Goal: Task Accomplishment & Management: Manage account settings

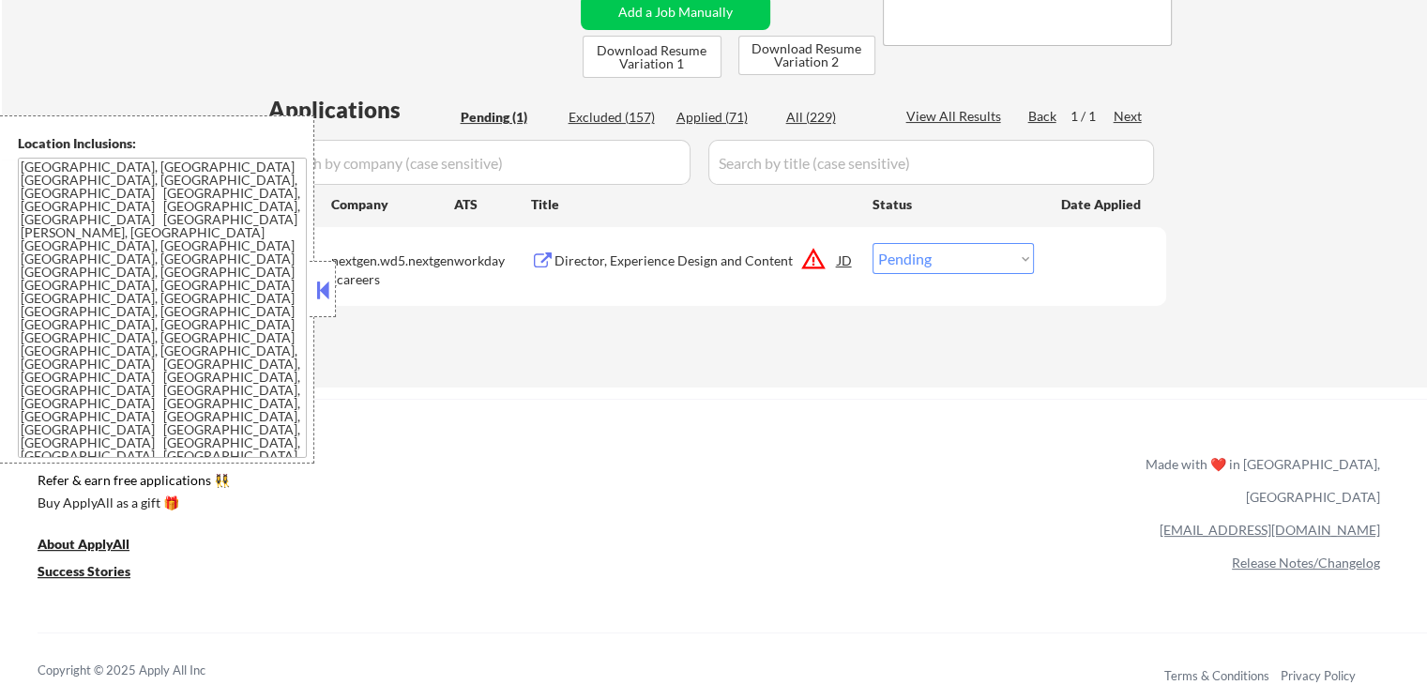
scroll to position [469, 0]
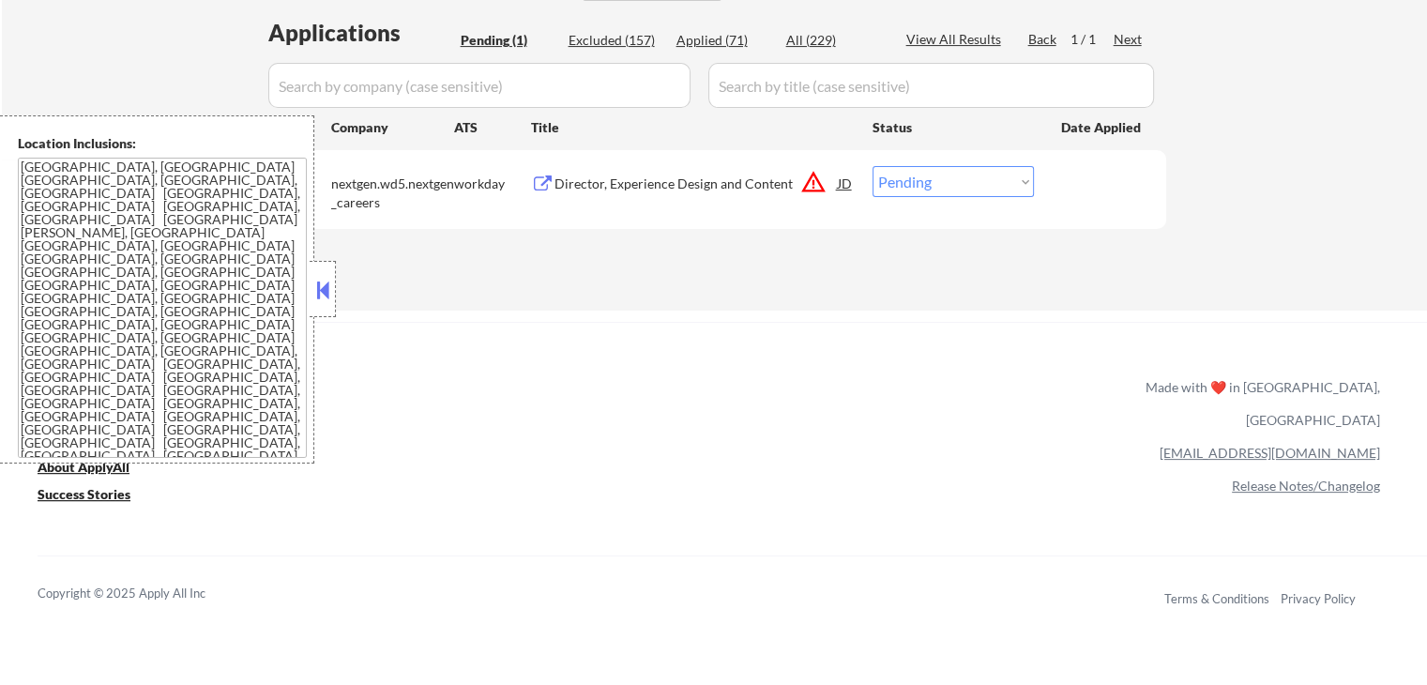
click at [318, 283] on button at bounding box center [323, 290] width 21 height 28
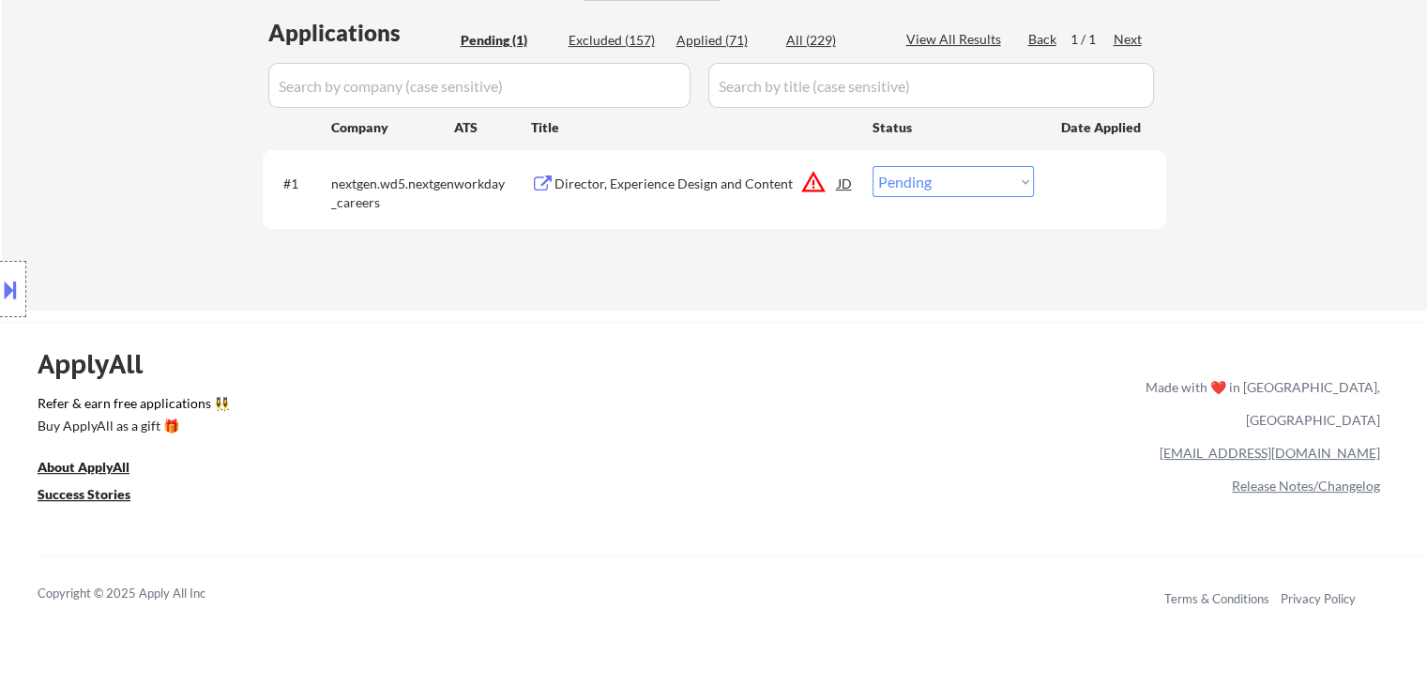
click at [632, 256] on div "Applications Pending (1) Excluded (157) Applied (71) All (229) View All Results…" at bounding box center [715, 146] width 904 height 258
click at [688, 182] on div "Director, Experience Design and Content" at bounding box center [696, 184] width 283 height 19
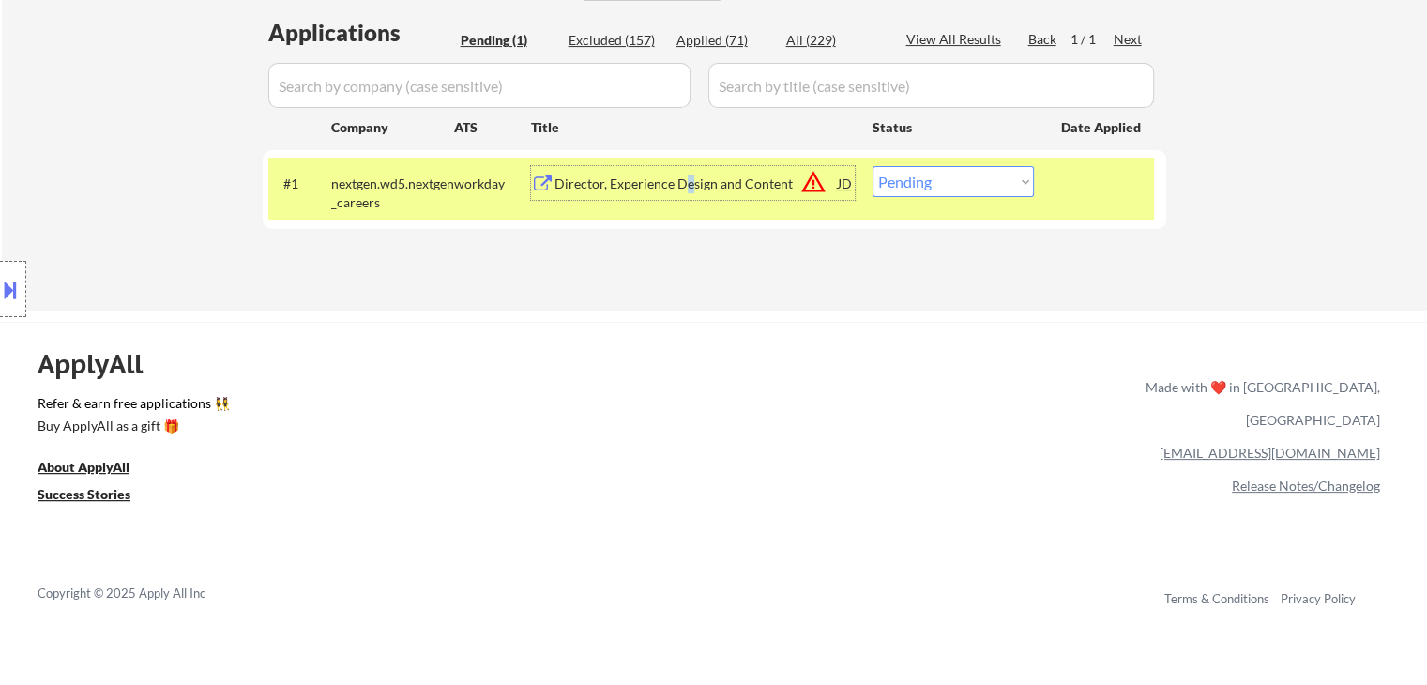
click at [13, 286] on button at bounding box center [10, 289] width 21 height 31
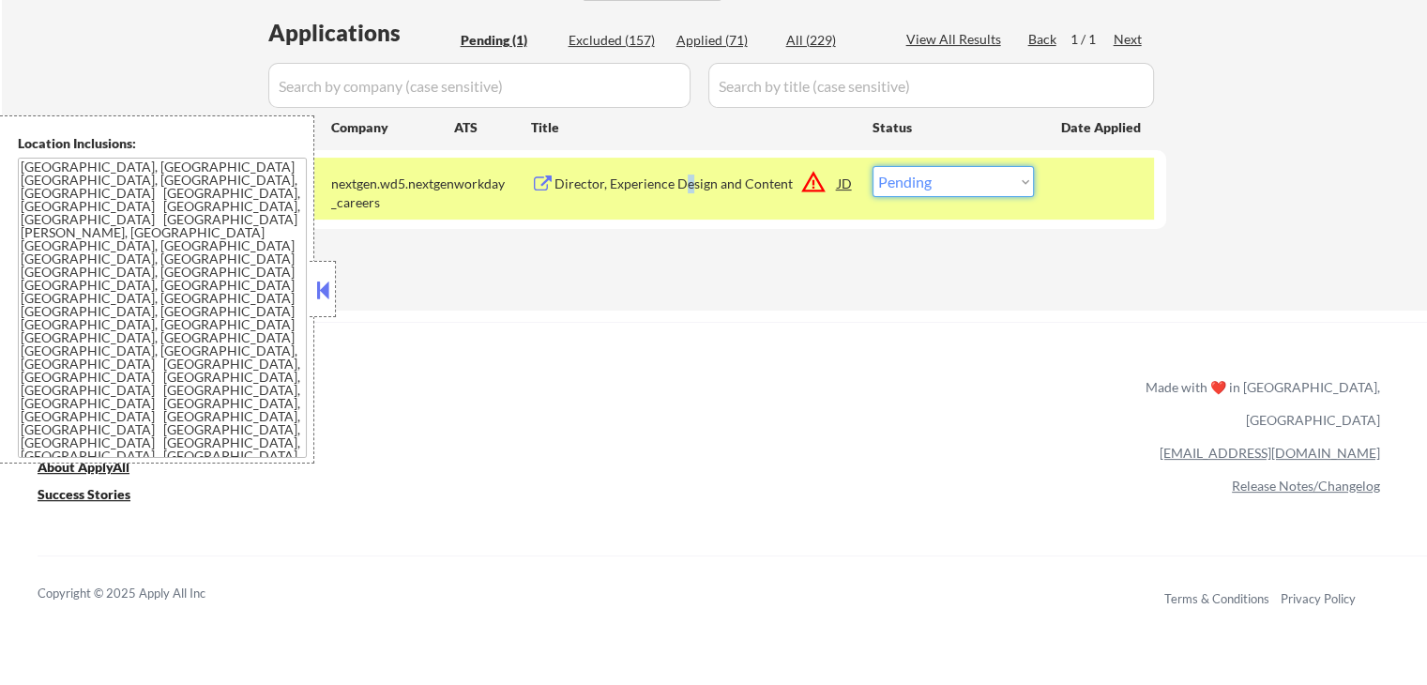
click at [983, 191] on select "Choose an option... Pending Applied Excluded (Questions) Excluded (Expired) Exc…" at bounding box center [953, 181] width 161 height 31
select select ""excluded__location_""
click at [873, 166] on select "Choose an option... Pending Applied Excluded (Questions) Excluded (Expired) Exc…" at bounding box center [953, 181] width 161 height 31
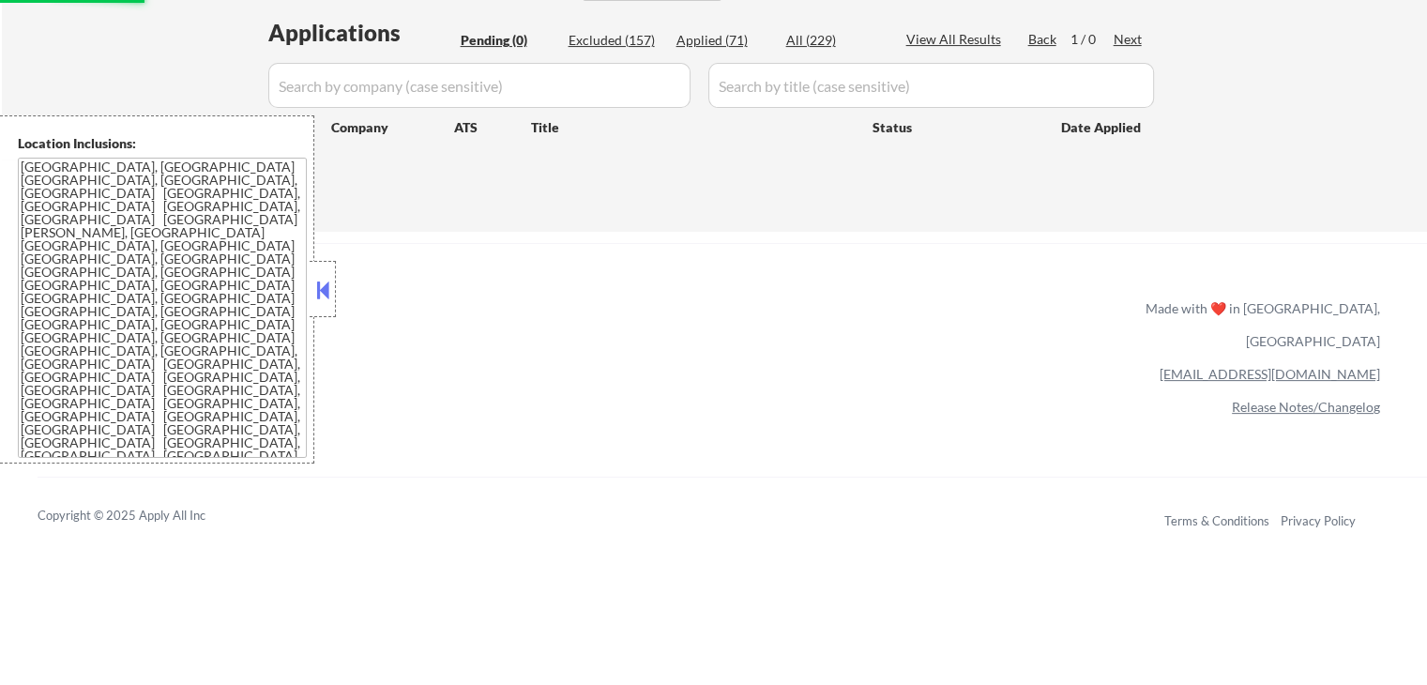
scroll to position [0, 0]
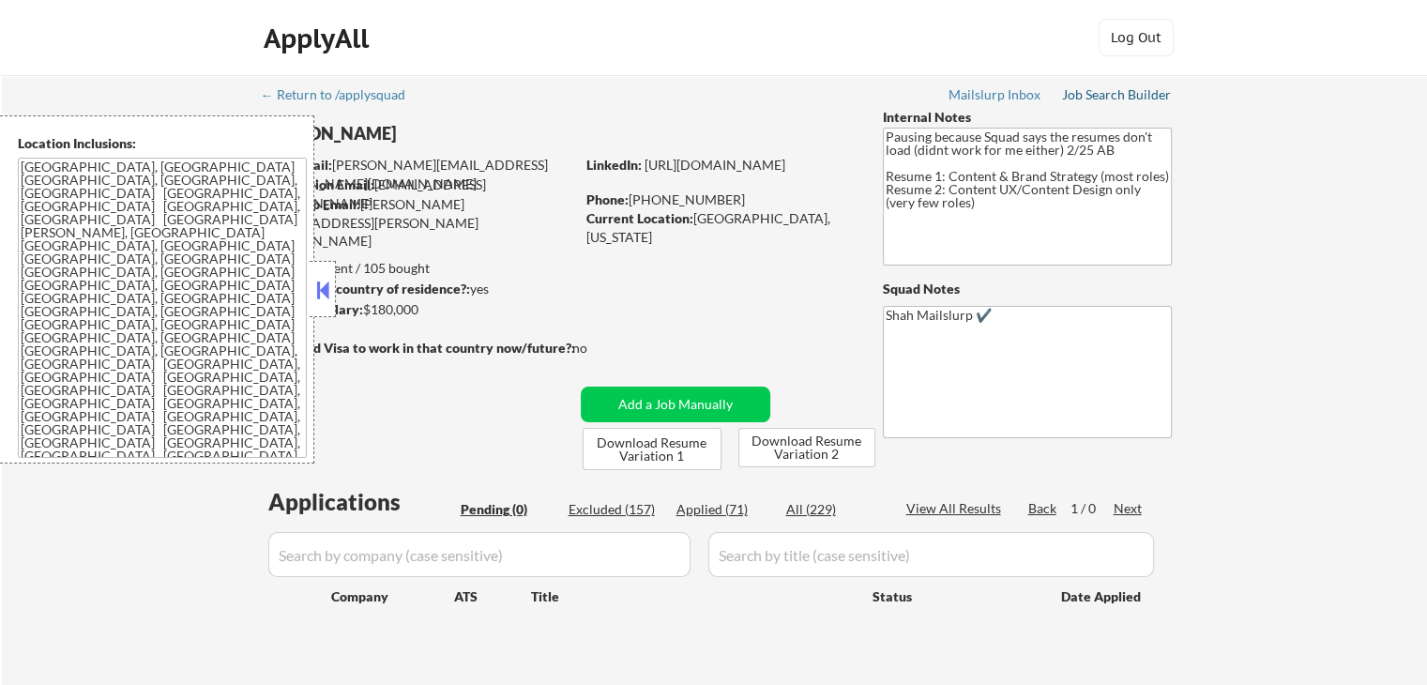
click at [1111, 92] on div "Job Search Builder" at bounding box center [1117, 94] width 110 height 13
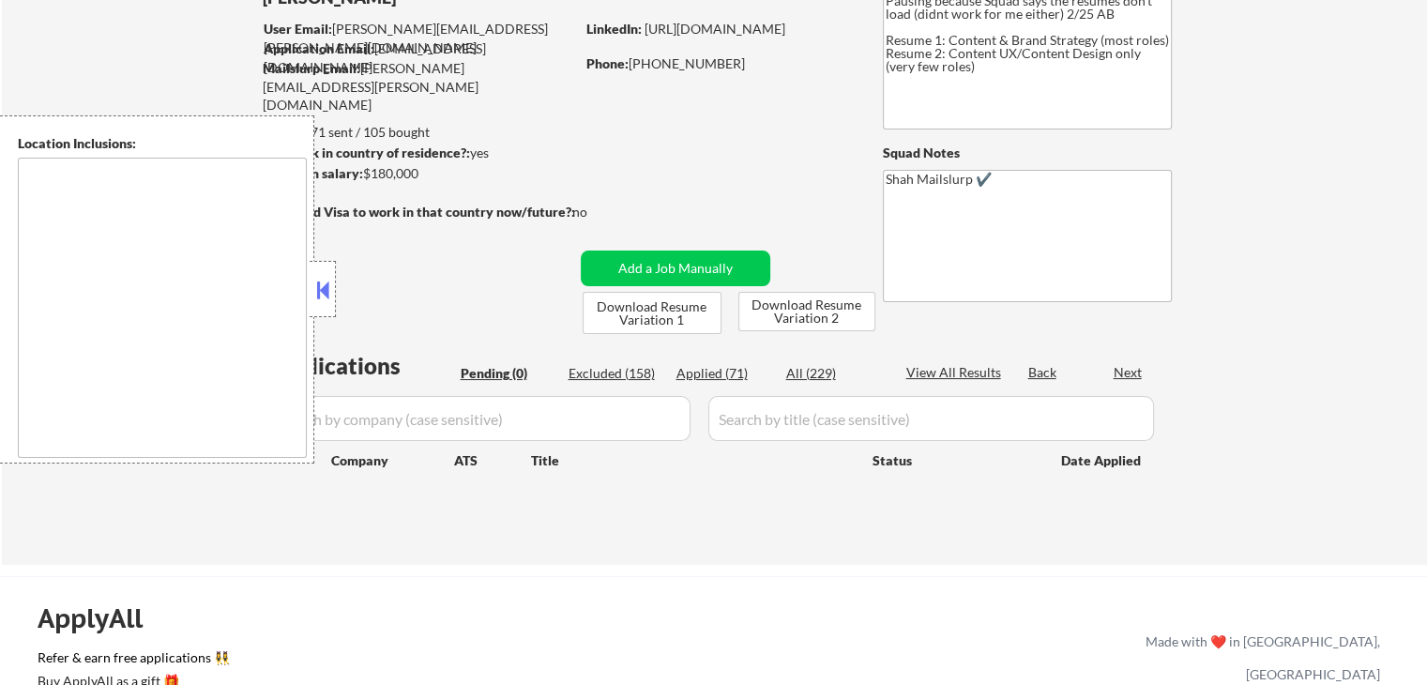
scroll to position [188, 0]
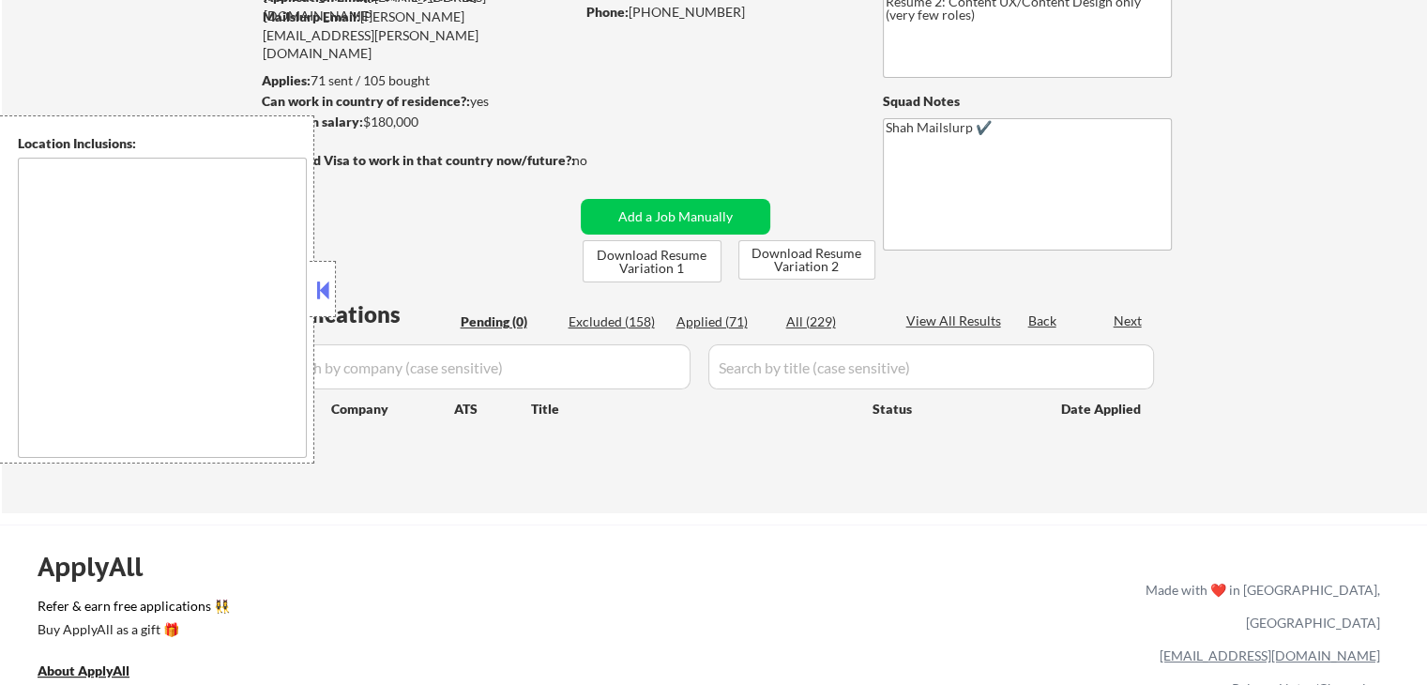
type textarea "[GEOGRAPHIC_DATA], [GEOGRAPHIC_DATA] [GEOGRAPHIC_DATA], [GEOGRAPHIC_DATA], [GEO…"
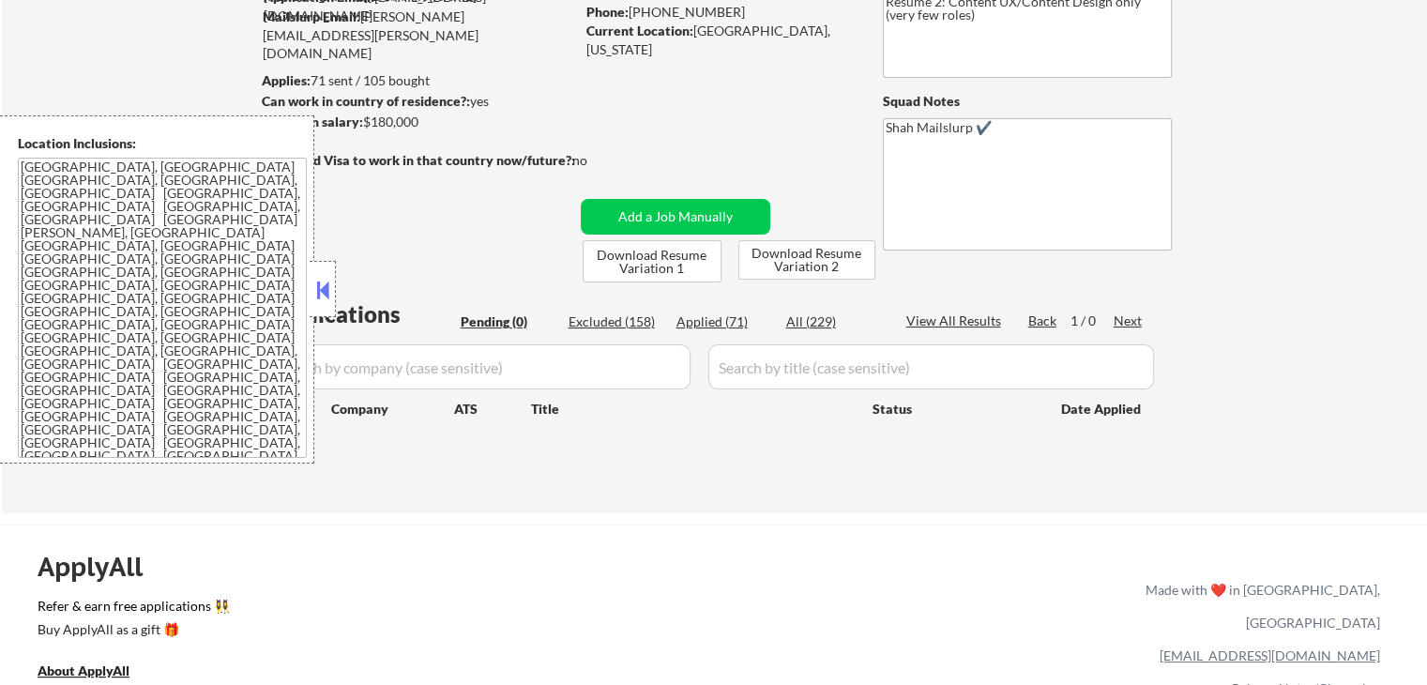
click at [334, 285] on div at bounding box center [323, 289] width 26 height 56
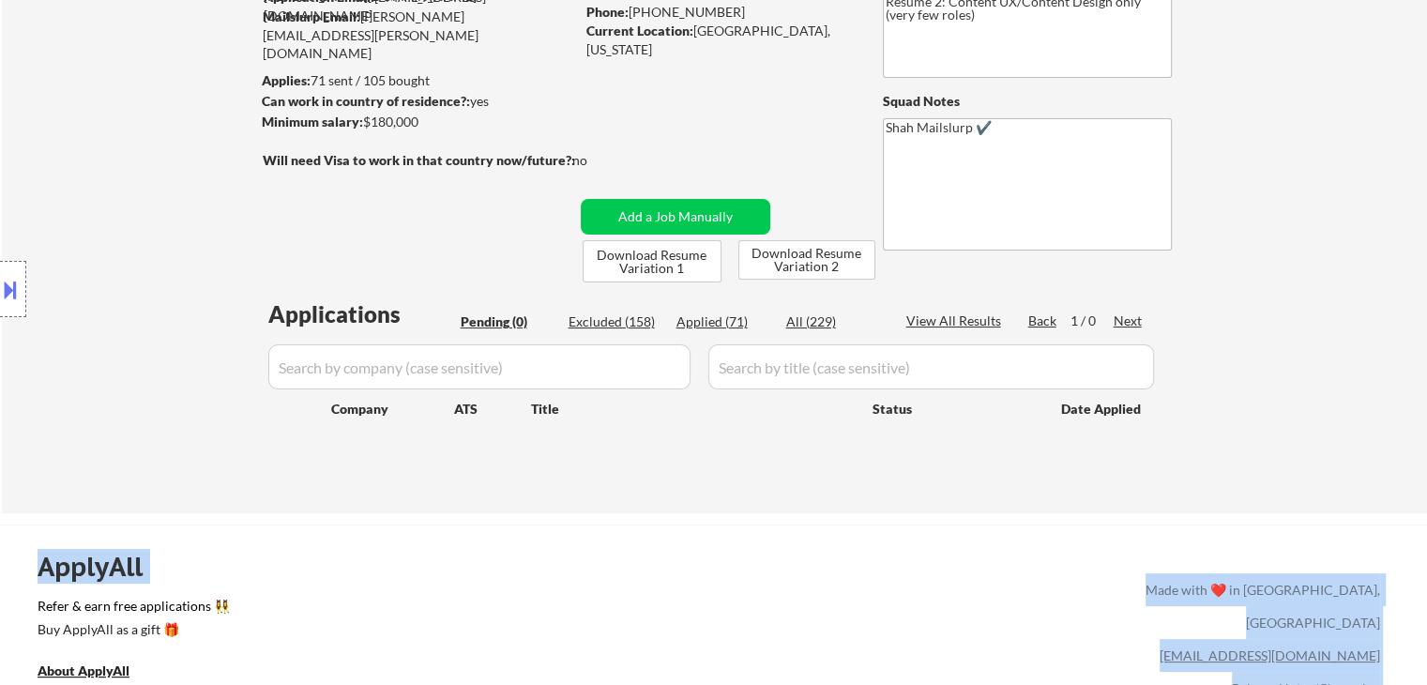
drag, startPoint x: 297, startPoint y: 308, endPoint x: 1178, endPoint y: 312, distance: 881.2
click at [1134, 297] on body "← Return to /applysquad Mailslurp Inbox Job Search Builder [PERSON_NAME] User E…" at bounding box center [713, 154] width 1427 height 685
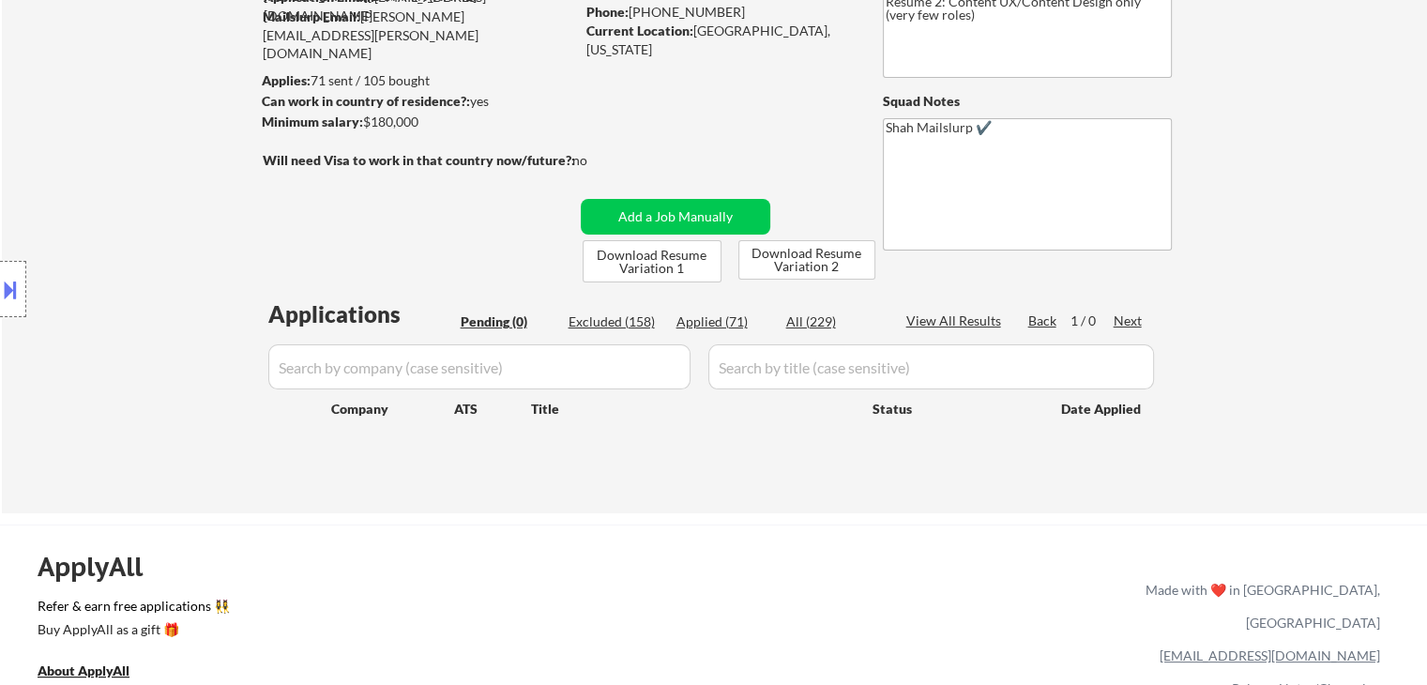
click at [1276, 339] on div "← Return to /applysquad Mailslurp Inbox Job Search Builder [PERSON_NAME] User E…" at bounding box center [714, 200] width 1425 height 626
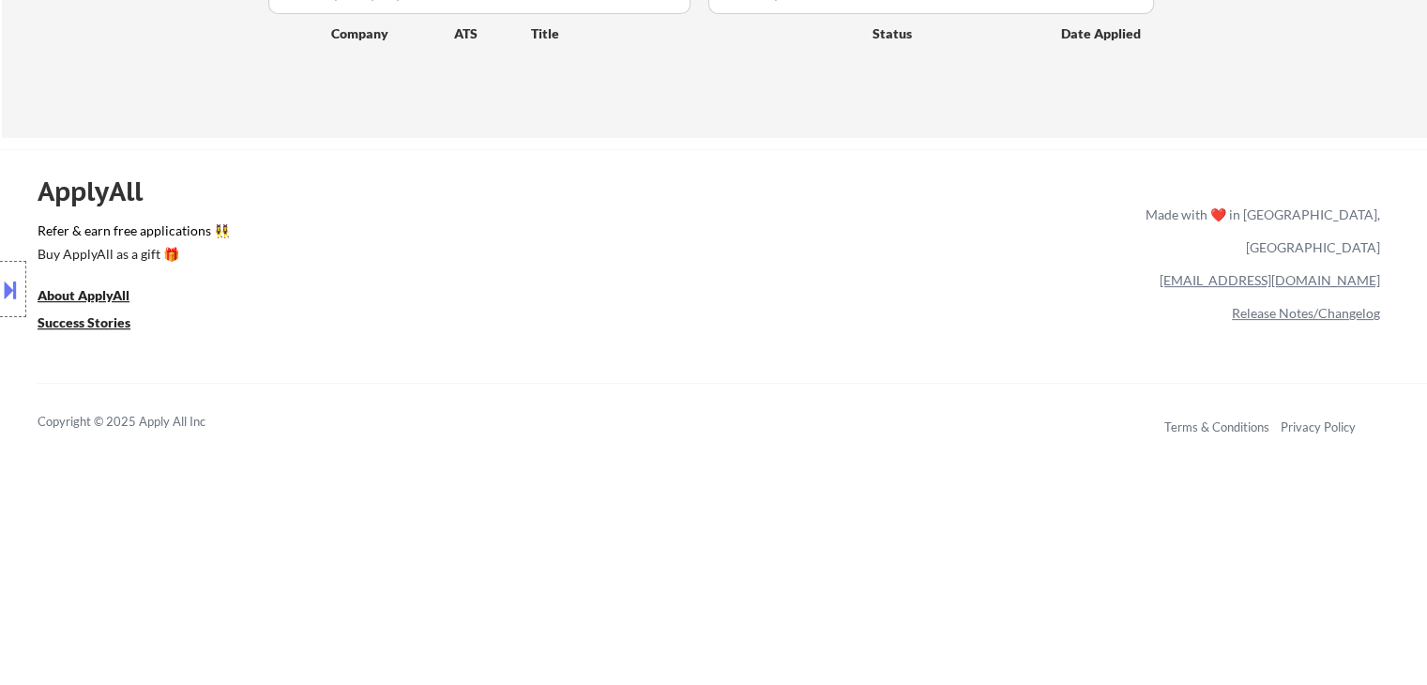
click at [955, 363] on div "ApplyAll Refer & earn free applications 👯‍♀️ Buy ApplyAll as a gift 🎁 About App…" at bounding box center [713, 310] width 1427 height 297
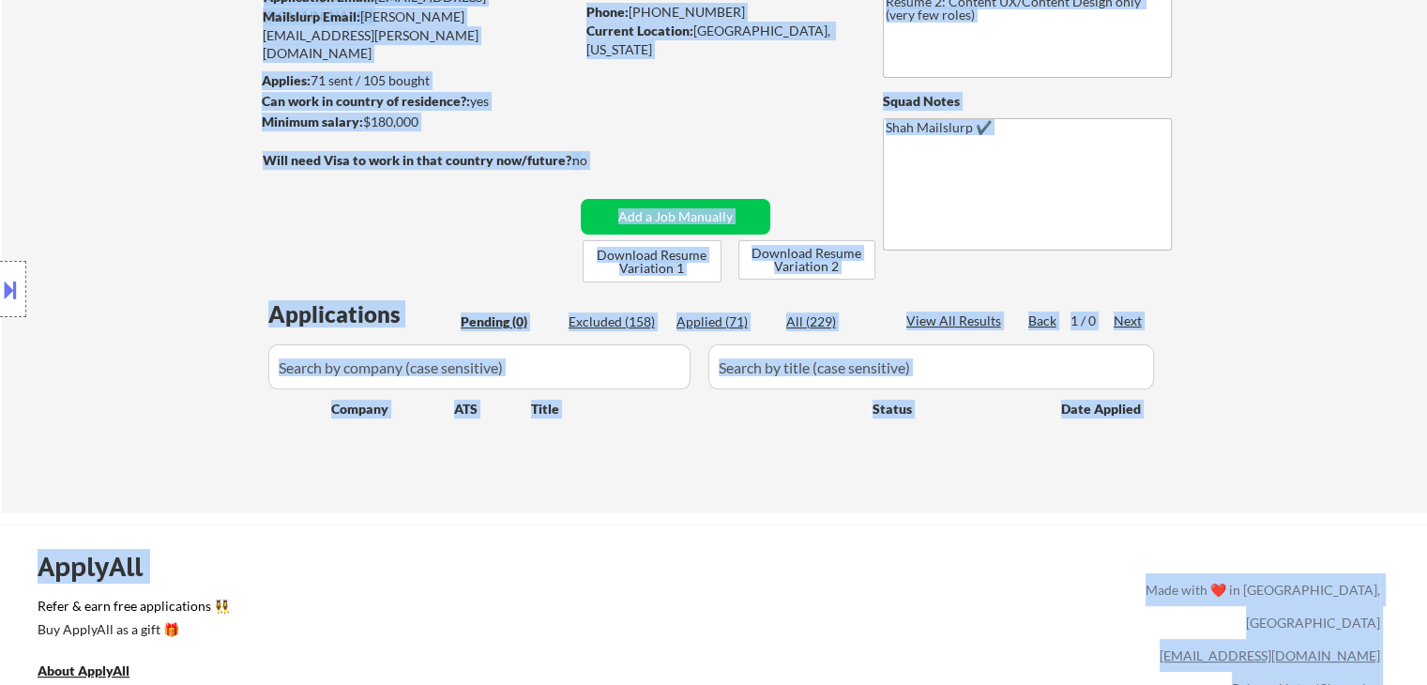
drag, startPoint x: 559, startPoint y: 420, endPoint x: 1386, endPoint y: 406, distance: 826.9
click at [1386, 406] on body "← Return to /applysquad Mailslurp Inbox Job Search Builder Lori McNabb User Ema…" at bounding box center [713, 154] width 1427 height 685
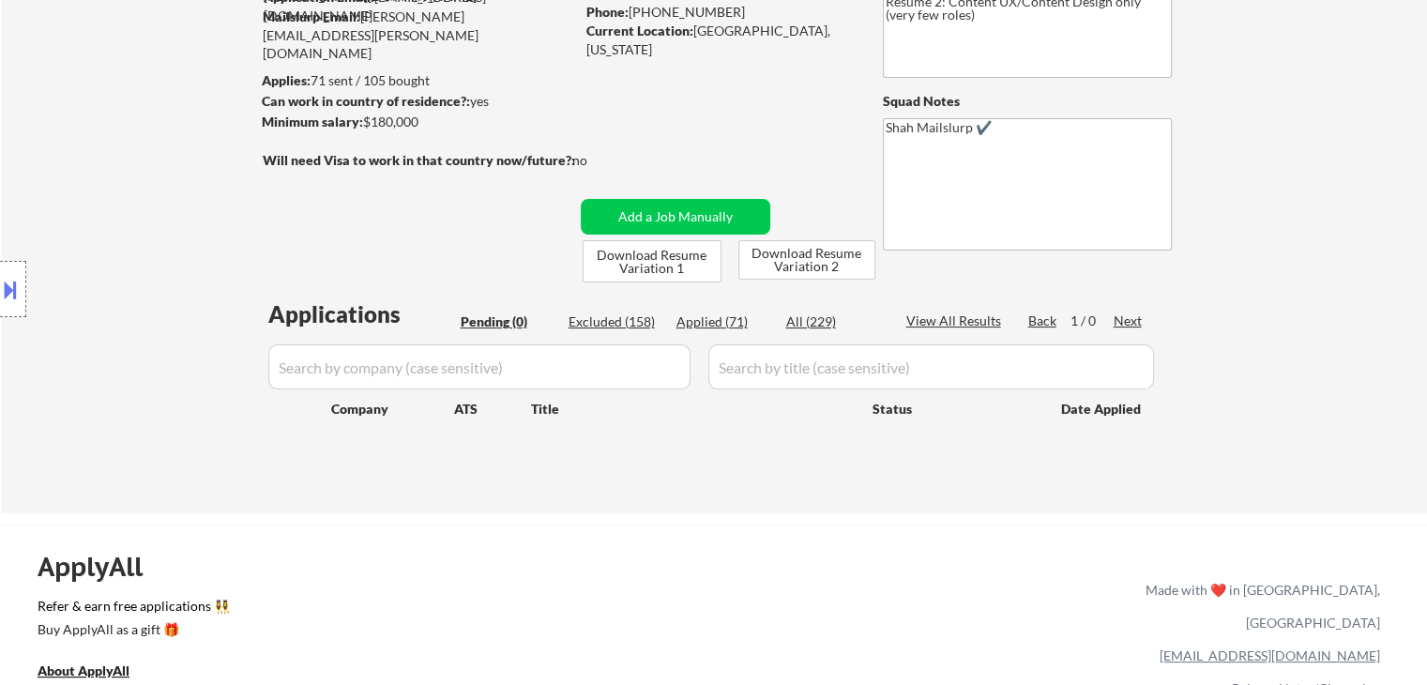
click at [1288, 362] on div "← Return to /applysquad Mailslurp Inbox Job Search Builder Lori McNabb User Ema…" at bounding box center [714, 200] width 1425 height 626
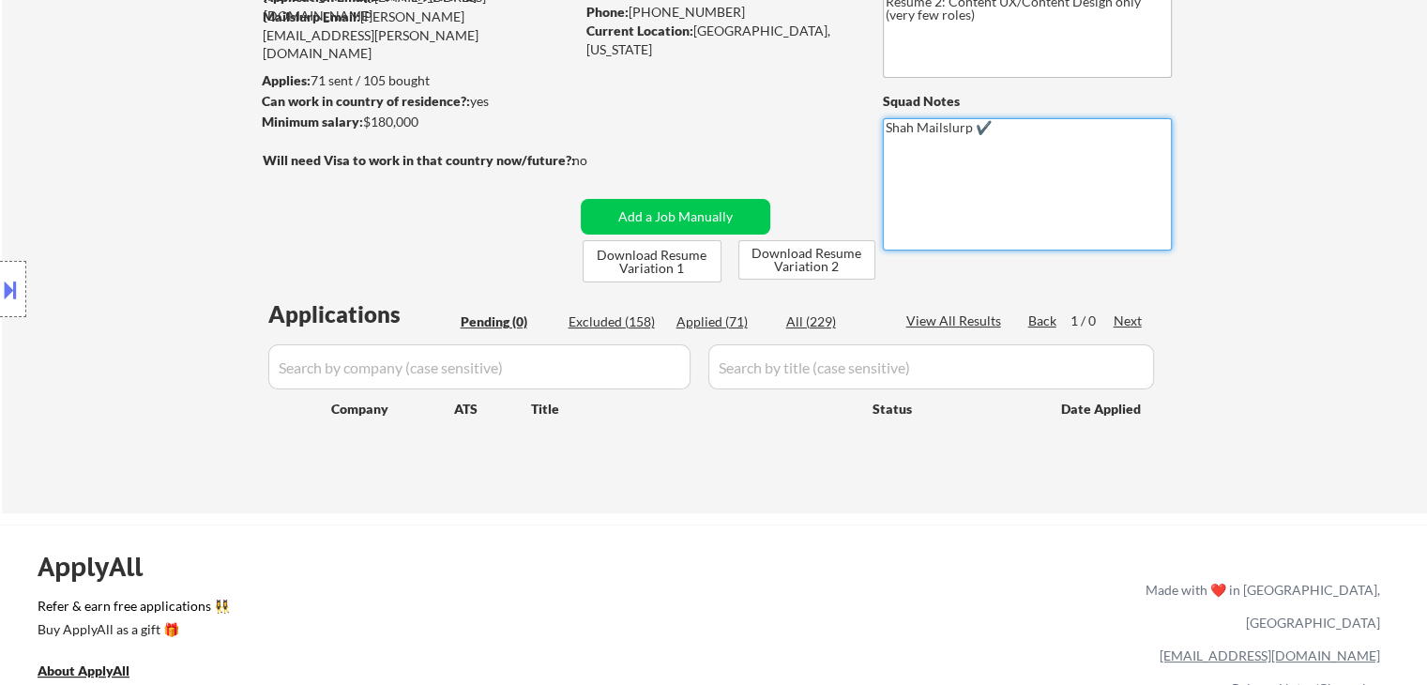
drag, startPoint x: 989, startPoint y: 129, endPoint x: 785, endPoint y: 187, distance: 212.7
click at [785, 187] on div "← Return to /applysquad Mailslurp Inbox Job Search Builder Lori McNabb User Ema…" at bounding box center [715, 192] width 937 height 611
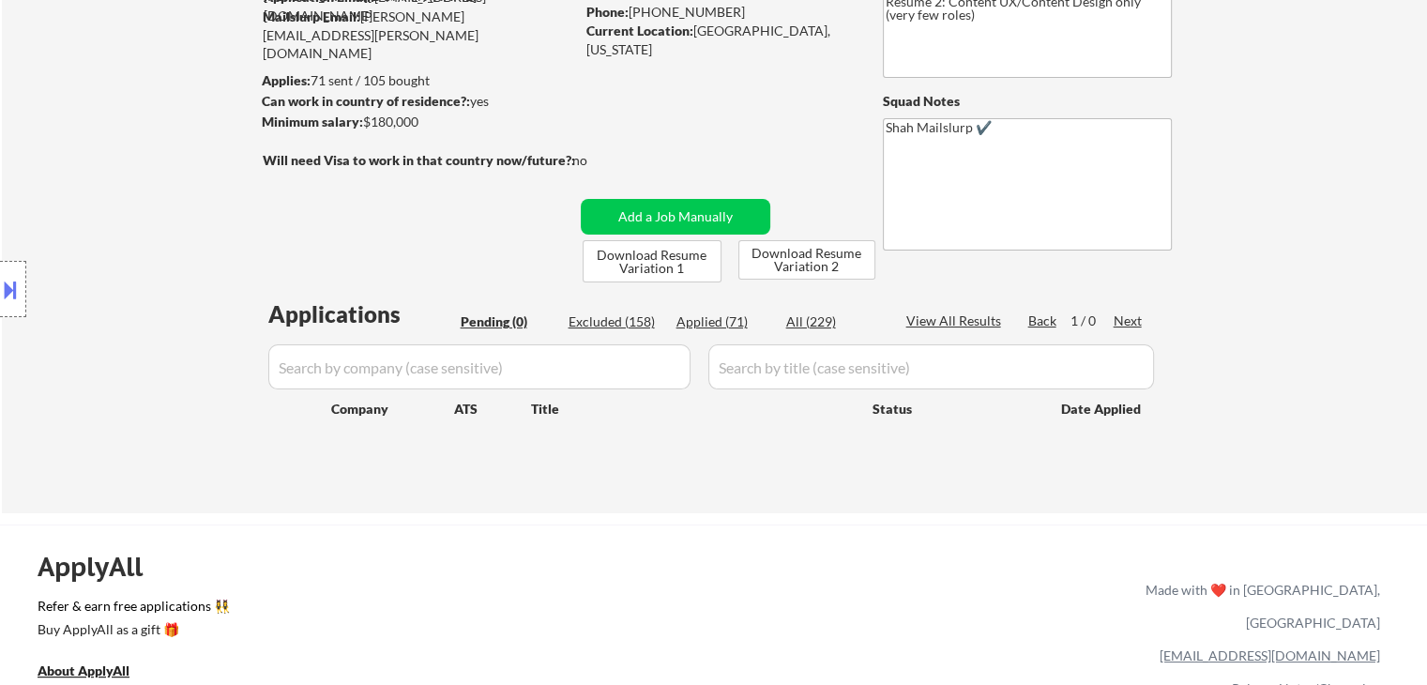
drag, startPoint x: 1333, startPoint y: 100, endPoint x: 955, endPoint y: 181, distance: 385.8
click at [1325, 100] on div "← Return to /applysquad Mailslurp Inbox Job Search Builder Lori McNabb User Ema…" at bounding box center [714, 200] width 1425 height 626
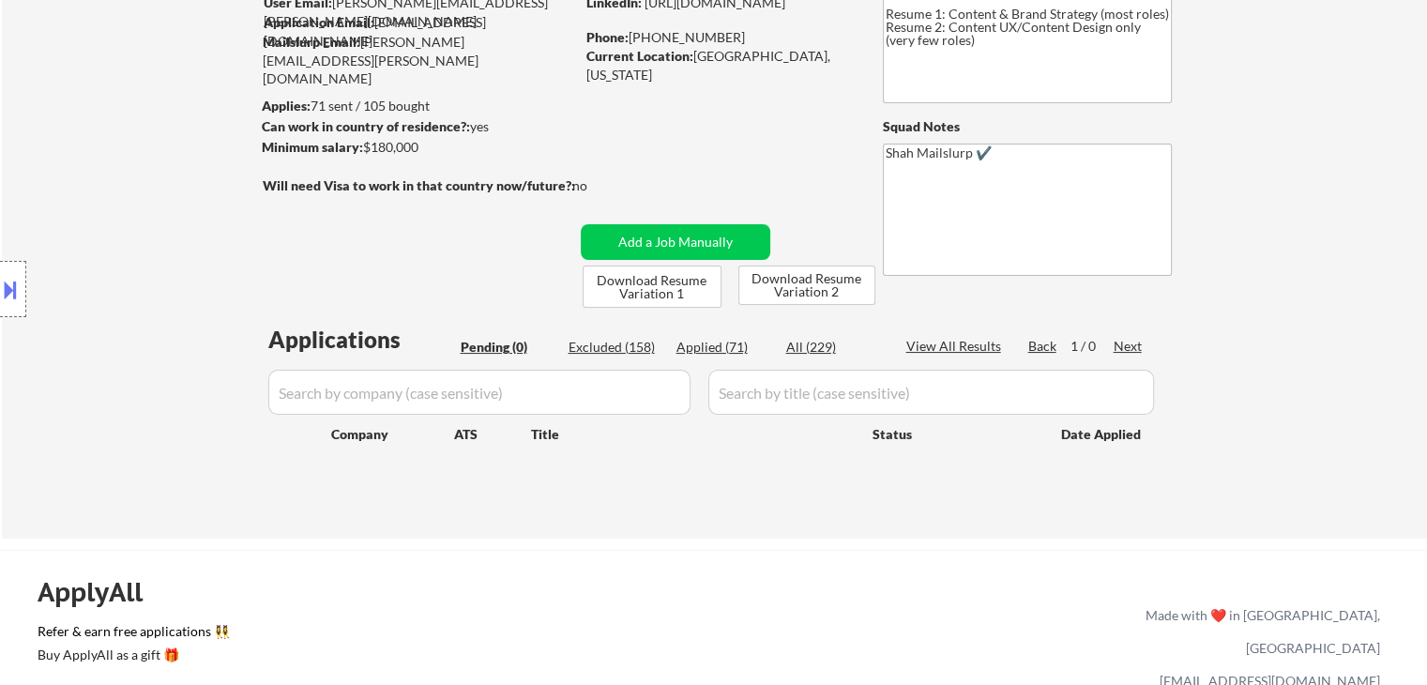
scroll to position [94, 0]
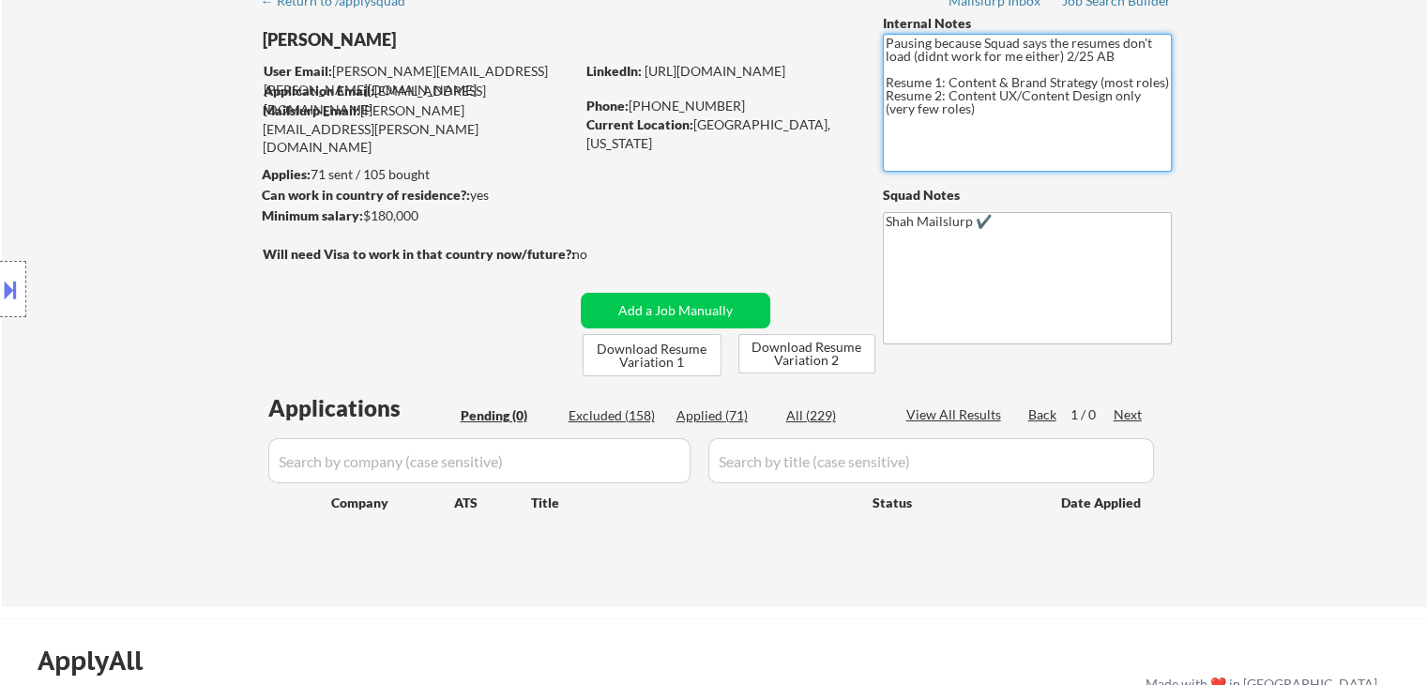
drag, startPoint x: 983, startPoint y: 120, endPoint x: 988, endPoint y: 63, distance: 57.4
click at [827, 38] on div "← Return to /applysquad Mailslurp Inbox Job Search Builder Lori McNabb User Ema…" at bounding box center [715, 286] width 937 height 611
click at [1243, 100] on div "← Return to /applysquad Mailslurp Inbox Job Search Builder Lori McNabb User Ema…" at bounding box center [714, 294] width 1425 height 626
drag, startPoint x: 980, startPoint y: 115, endPoint x: 830, endPoint y: 40, distance: 167.9
click at [830, 40] on div "← Return to /applysquad Mailslurp Inbox Job Search Builder Lori McNabb User Ema…" at bounding box center [715, 286] width 937 height 611
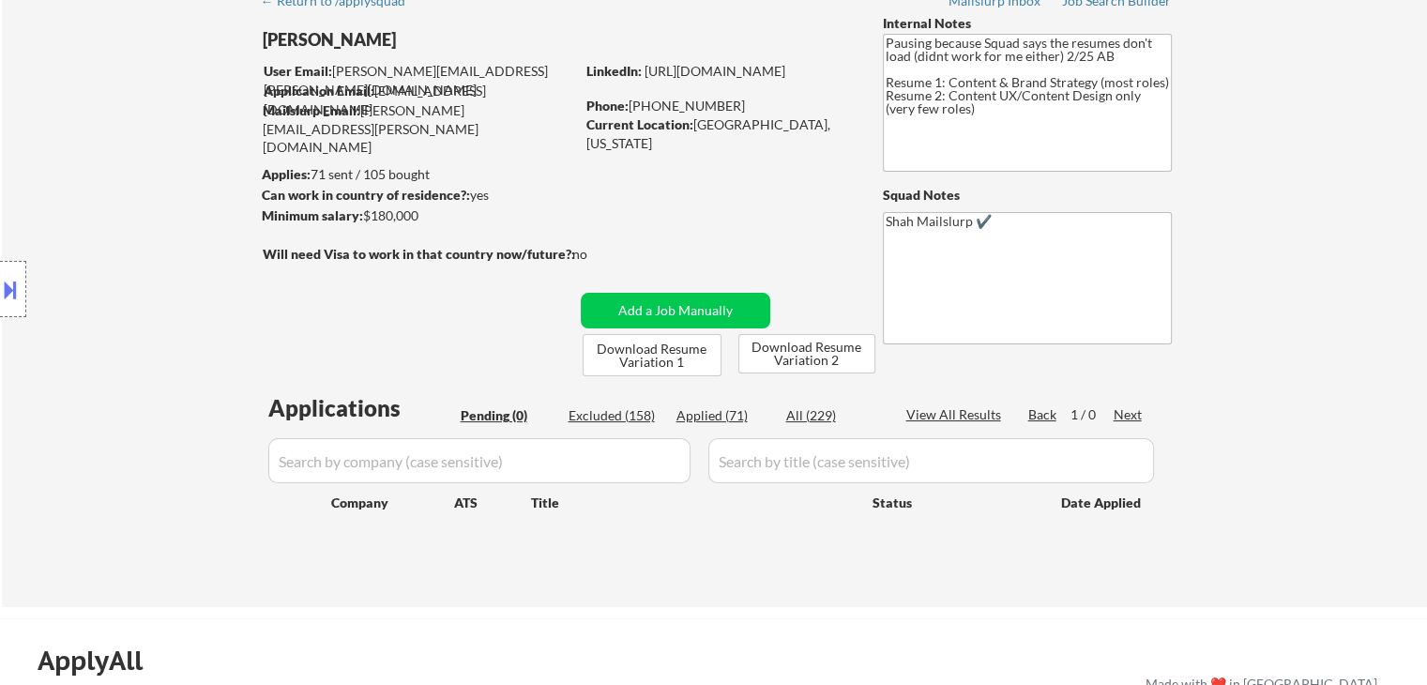
click at [1307, 163] on div "← Return to /applysquad Mailslurp Inbox Job Search Builder Lori McNabb User Ema…" at bounding box center [714, 294] width 1425 height 626
click at [1318, 166] on div "← Return to /applysquad Mailslurp Inbox Job Search Builder Lori McNabb User Ema…" at bounding box center [714, 294] width 1425 height 626
click at [1303, 168] on div "← Return to /applysquad Mailslurp Inbox Job Search Builder Lori McNabb User Ema…" at bounding box center [714, 294] width 1425 height 626
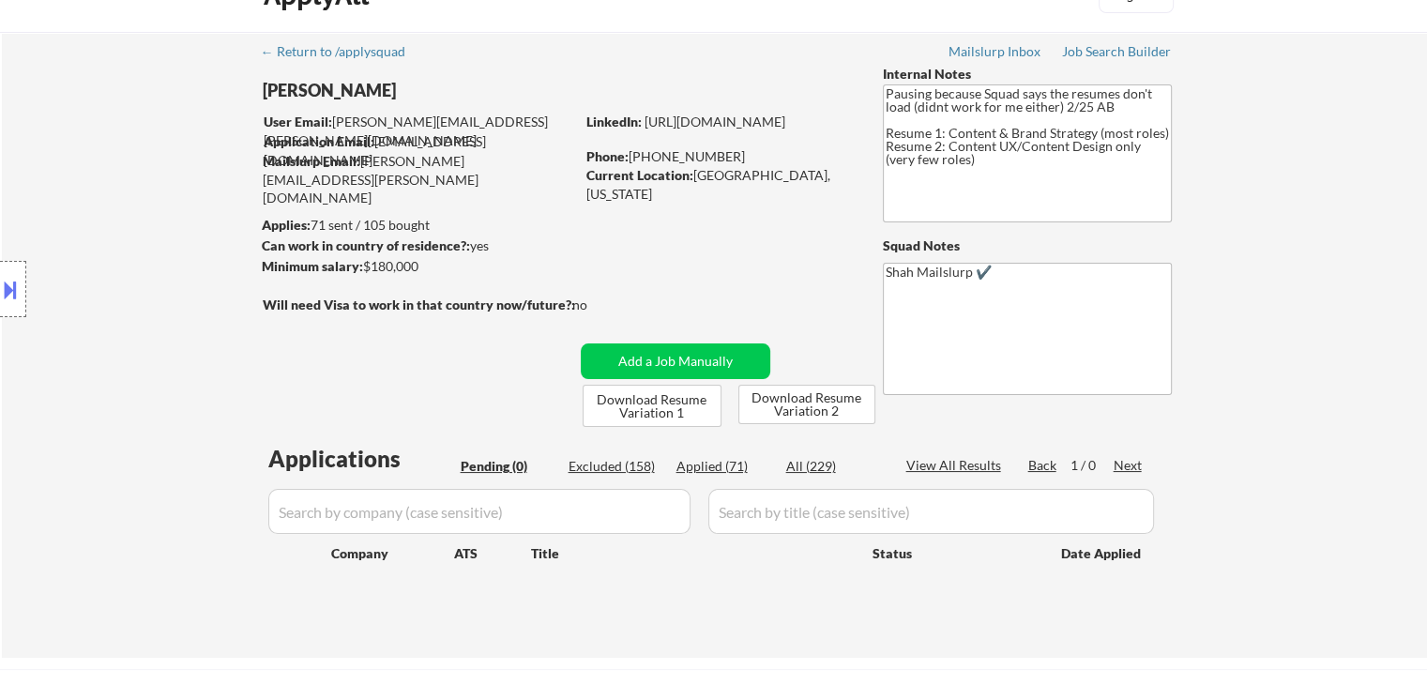
scroll to position [0, 0]
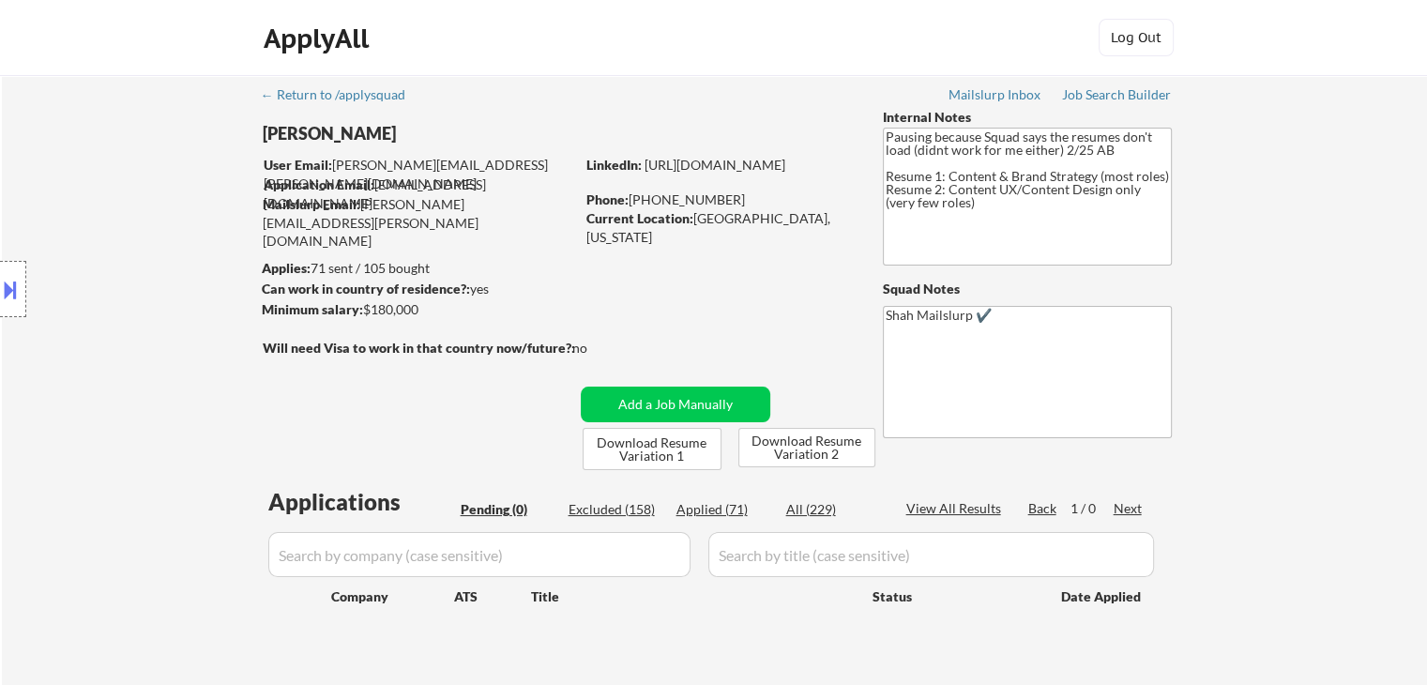
drag, startPoint x: 1303, startPoint y: 166, endPoint x: 1310, endPoint y: 138, distance: 28.9
click at [1310, 139] on div "← Return to /applysquad Mailslurp Inbox Job Search Builder Lori McNabb User Ema…" at bounding box center [714, 388] width 1425 height 626
drag, startPoint x: 533, startPoint y: 207, endPoint x: 465, endPoint y: 228, distance: 70.7
click at [434, 215] on div "← Return to /applysquad Mailslurp Inbox Job Search Builder Lori McNabb User Ema…" at bounding box center [715, 380] width 937 height 611
click at [785, 285] on div "← Return to /applysquad Mailslurp Inbox Job Search Builder Lori McNabb User Ema…" at bounding box center [715, 380] width 937 height 611
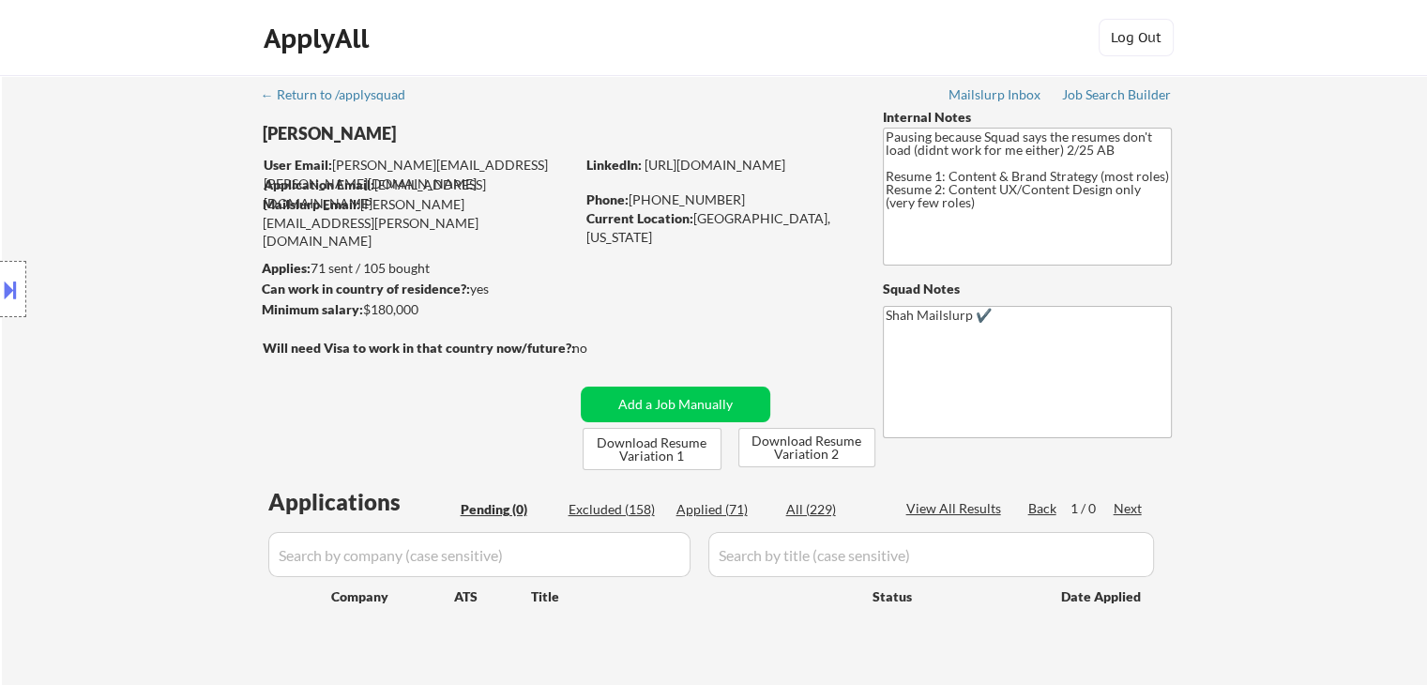
click at [416, 312] on div "Minimum salary: $180,000" at bounding box center [418, 309] width 313 height 19
click at [789, 303] on div "← Return to /applysquad Mailslurp Inbox Job Search Builder Lori McNabb User Ema…" at bounding box center [715, 380] width 937 height 611
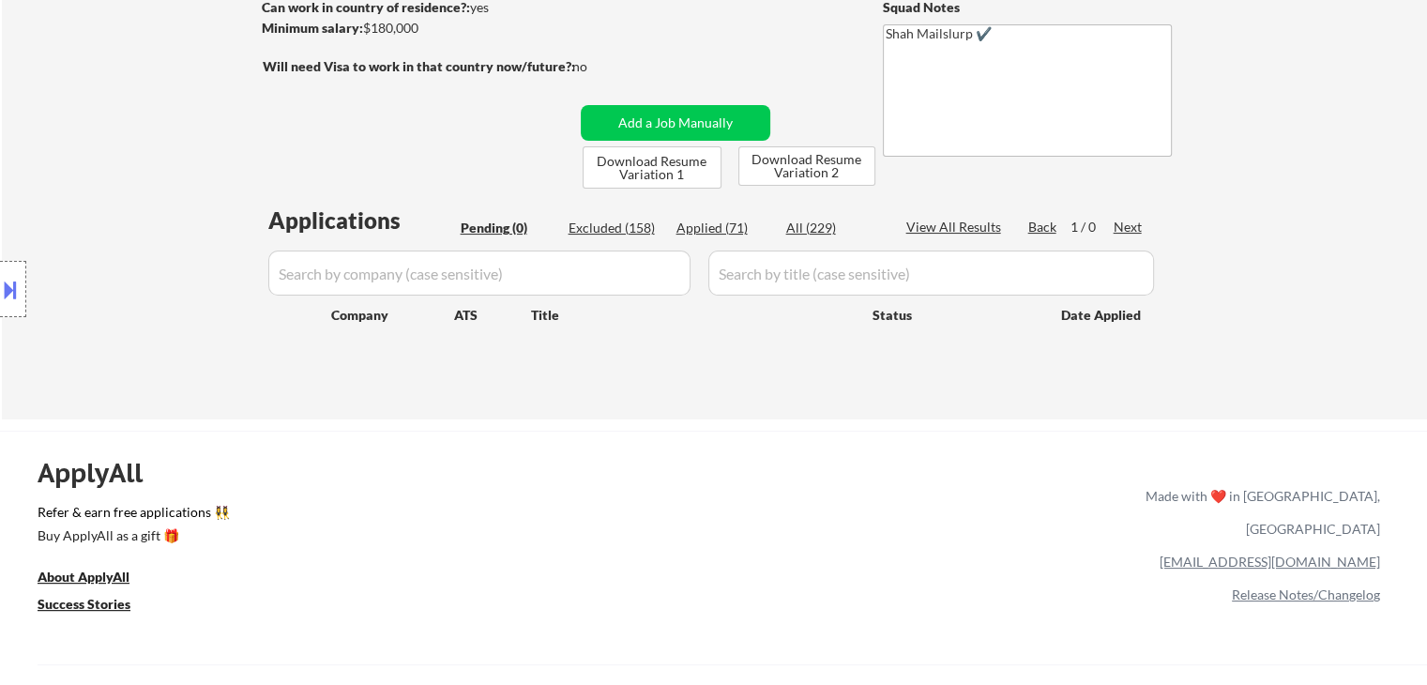
click at [1255, 179] on div "← Return to /applysquad Mailslurp Inbox Job Search Builder Lori McNabb User Ema…" at bounding box center [714, 107] width 1425 height 626
click at [1202, 174] on div "← Return to /applysquad Mailslurp Inbox Job Search Builder Lori McNabb User Ema…" at bounding box center [714, 107] width 1425 height 626
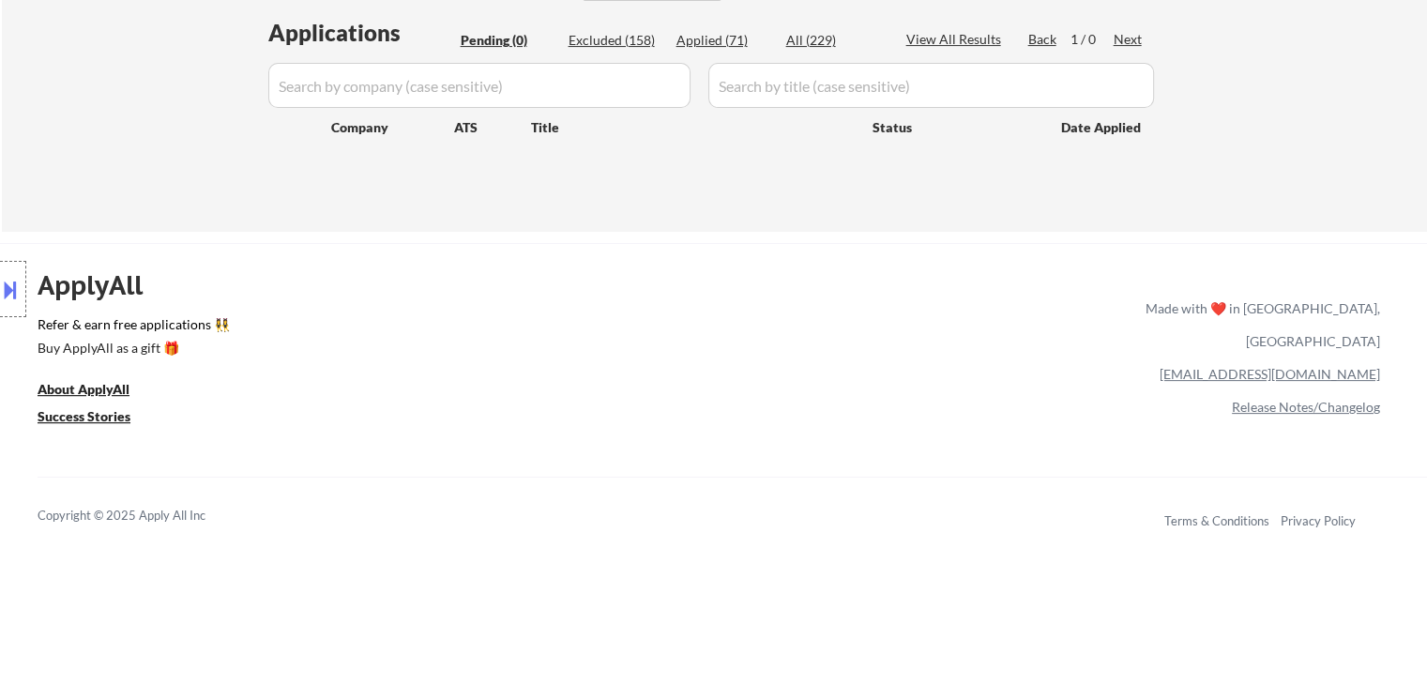
drag, startPoint x: 1277, startPoint y: 171, endPoint x: 1286, endPoint y: 190, distance: 20.6
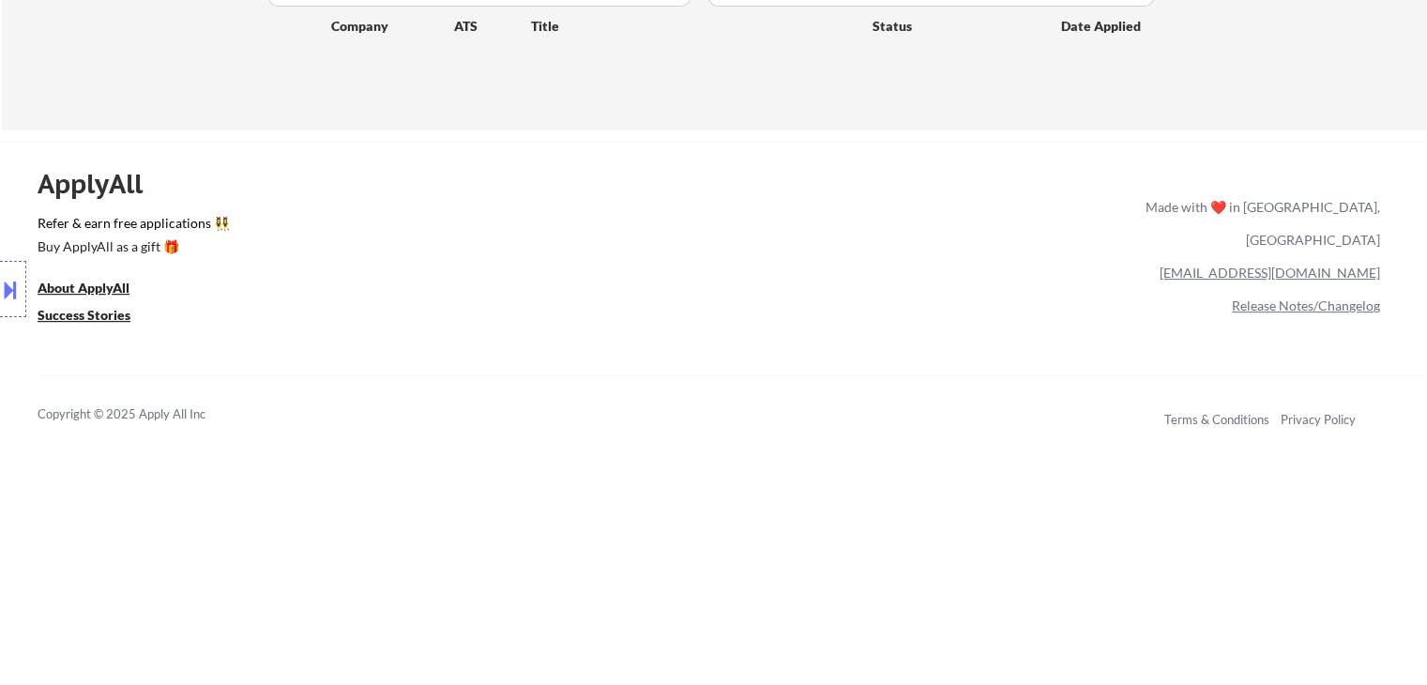
scroll to position [415, 0]
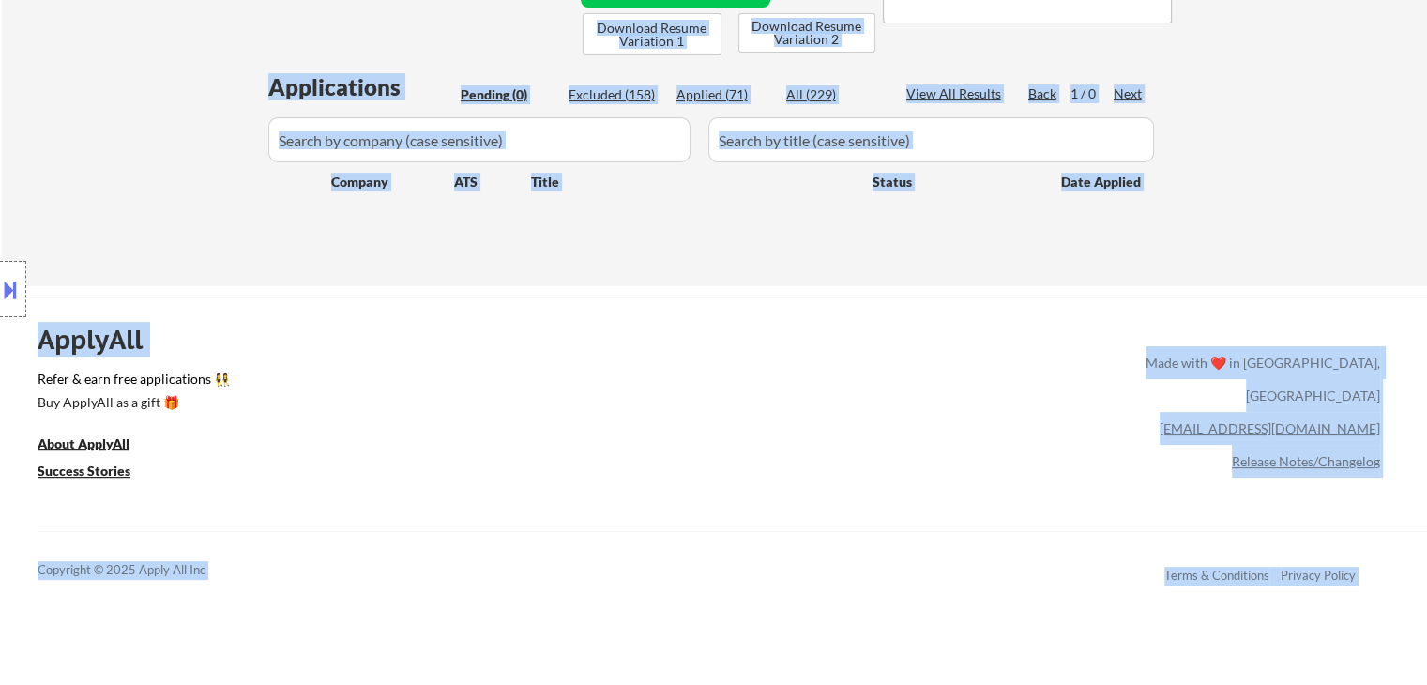
drag, startPoint x: 1084, startPoint y: 189, endPoint x: 1264, endPoint y: 189, distance: 180.2
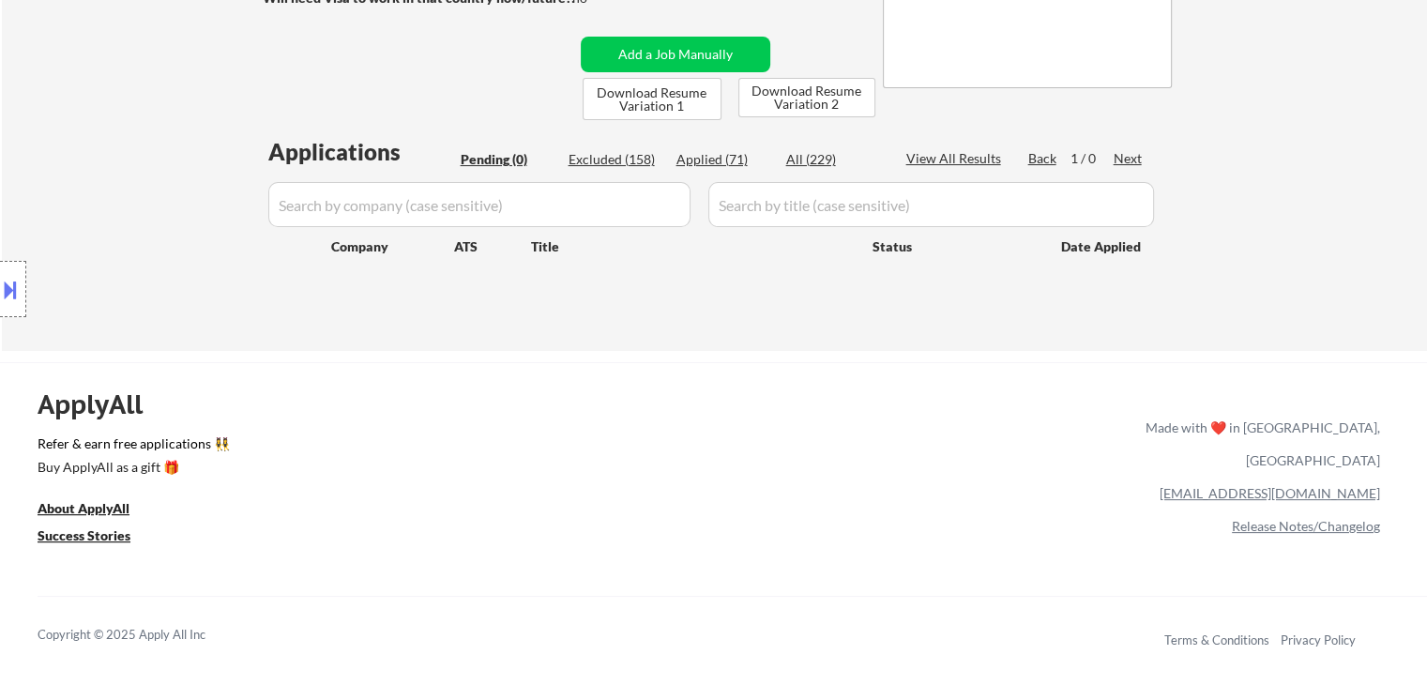
scroll to position [321, 0]
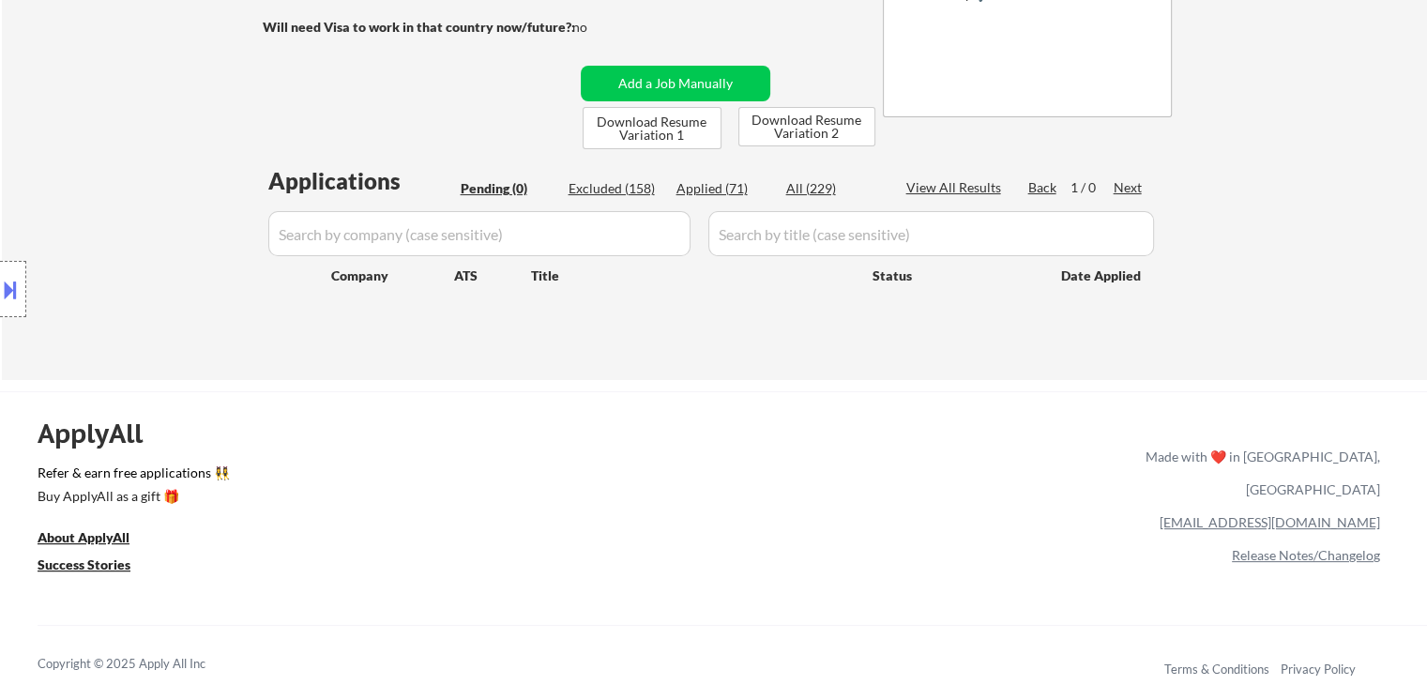
click at [1258, 175] on div "← Return to /applysquad Mailslurp Inbox Job Search Builder Lori McNabb User Ema…" at bounding box center [714, 67] width 1425 height 626
click at [1284, 144] on div "← Return to /applysquad Mailslurp Inbox Job Search Builder Lori McNabb User Ema…" at bounding box center [714, 67] width 1425 height 626
click at [1282, 141] on div "← Return to /applysquad Mailslurp Inbox Job Search Builder Lori McNabb User Ema…" at bounding box center [714, 67] width 1425 height 626
click at [1281, 142] on div "← Return to /applysquad Mailslurp Inbox Job Search Builder Lori McNabb User Ema…" at bounding box center [714, 67] width 1425 height 626
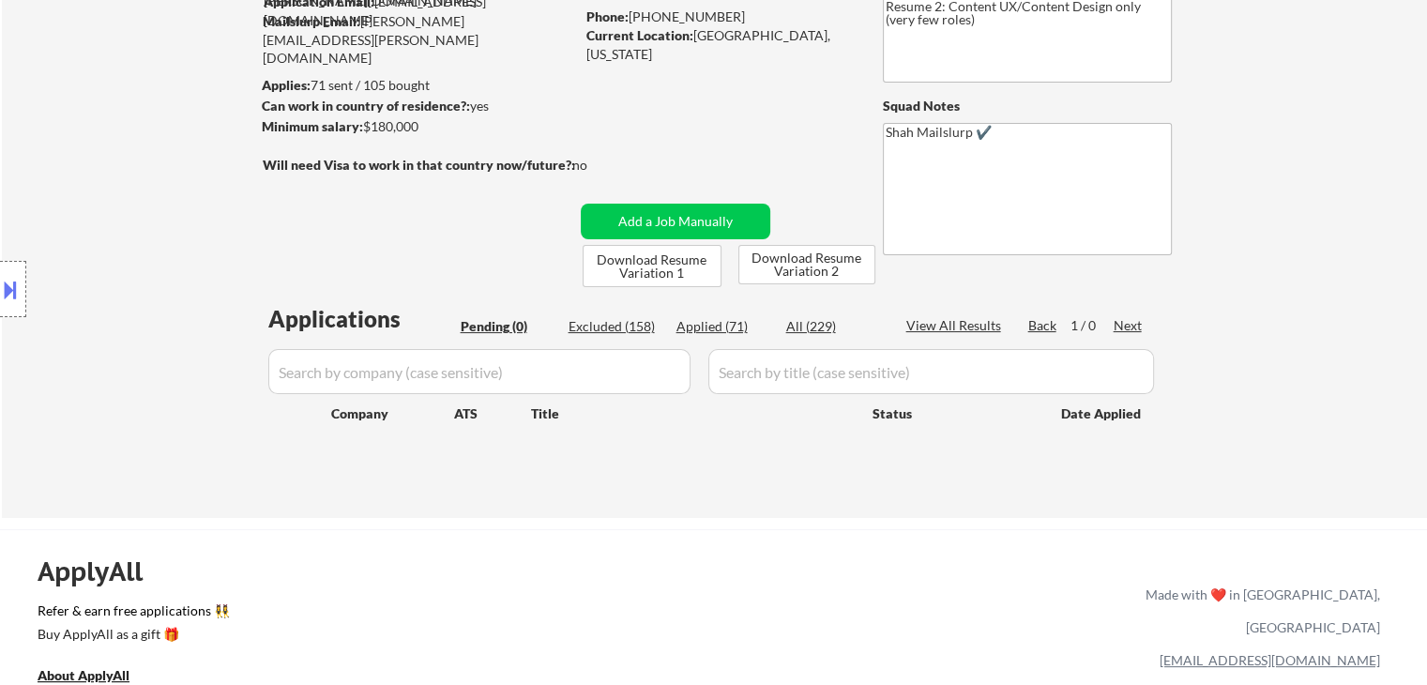
scroll to position [0, 0]
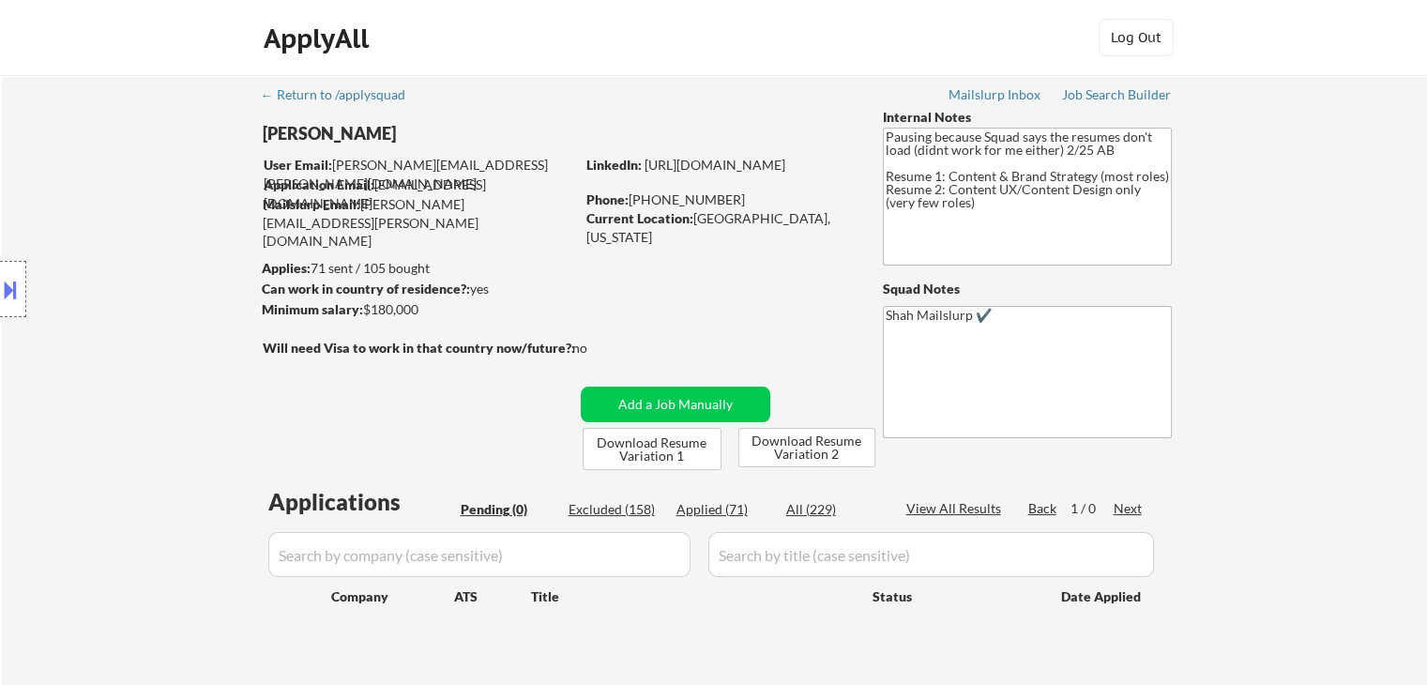
click at [152, 254] on div "Location Inclusions: Charlotte, NC Matthews, NC Mint Hill, NC Pineville, NC Hun…" at bounding box center [168, 289] width 336 height 348
click at [169, 218] on div "Location Inclusions: Charlotte, NC Matthews, NC Mint Hill, NC Pineville, NC Hun…" at bounding box center [168, 289] width 336 height 348
click at [98, 207] on div "Location Inclusions: Charlotte, NC Matthews, NC Mint Hill, NC Pineville, NC Hun…" at bounding box center [168, 289] width 336 height 348
click at [100, 209] on div "Location Inclusions: Charlotte, NC Matthews, NC Mint Hill, NC Pineville, NC Hun…" at bounding box center [168, 289] width 336 height 348
click at [133, 239] on div "Location Inclusions: Charlotte, NC Matthews, NC Mint Hill, NC Pineville, NC Hun…" at bounding box center [168, 289] width 336 height 348
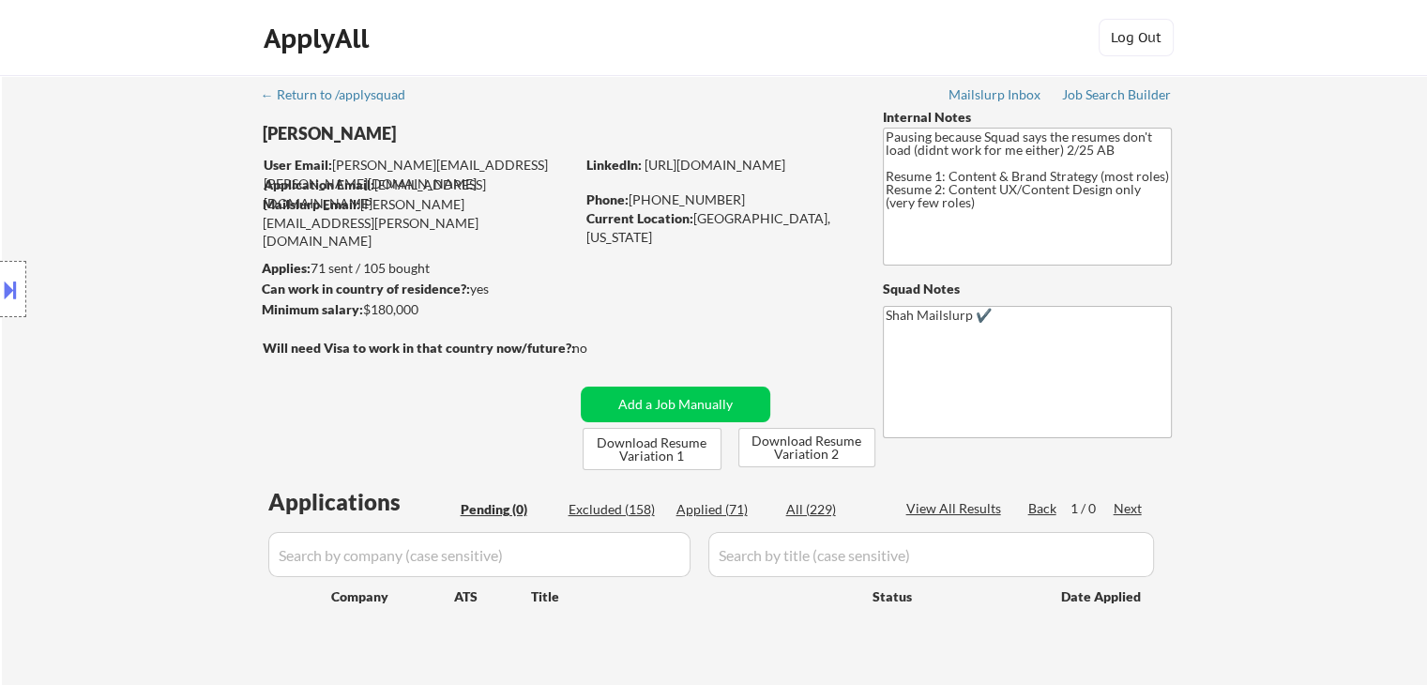
click at [141, 239] on div "Location Inclusions: Charlotte, NC Matthews, NC Mint Hill, NC Pineville, NC Hun…" at bounding box center [168, 289] width 336 height 348
click at [147, 239] on div "Location Inclusions: Charlotte, NC Matthews, NC Mint Hill, NC Pineville, NC Hun…" at bounding box center [168, 289] width 336 height 348
click at [150, 239] on div "Location Inclusions: Charlotte, NC Matthews, NC Mint Hill, NC Pineville, NC Hun…" at bounding box center [168, 289] width 336 height 348
click at [153, 239] on div "Location Inclusions: Charlotte, NC Matthews, NC Mint Hill, NC Pineville, NC Hun…" at bounding box center [168, 289] width 336 height 348
click at [154, 239] on div "Location Inclusions: Charlotte, NC Matthews, NC Mint Hill, NC Pineville, NC Hun…" at bounding box center [168, 289] width 336 height 348
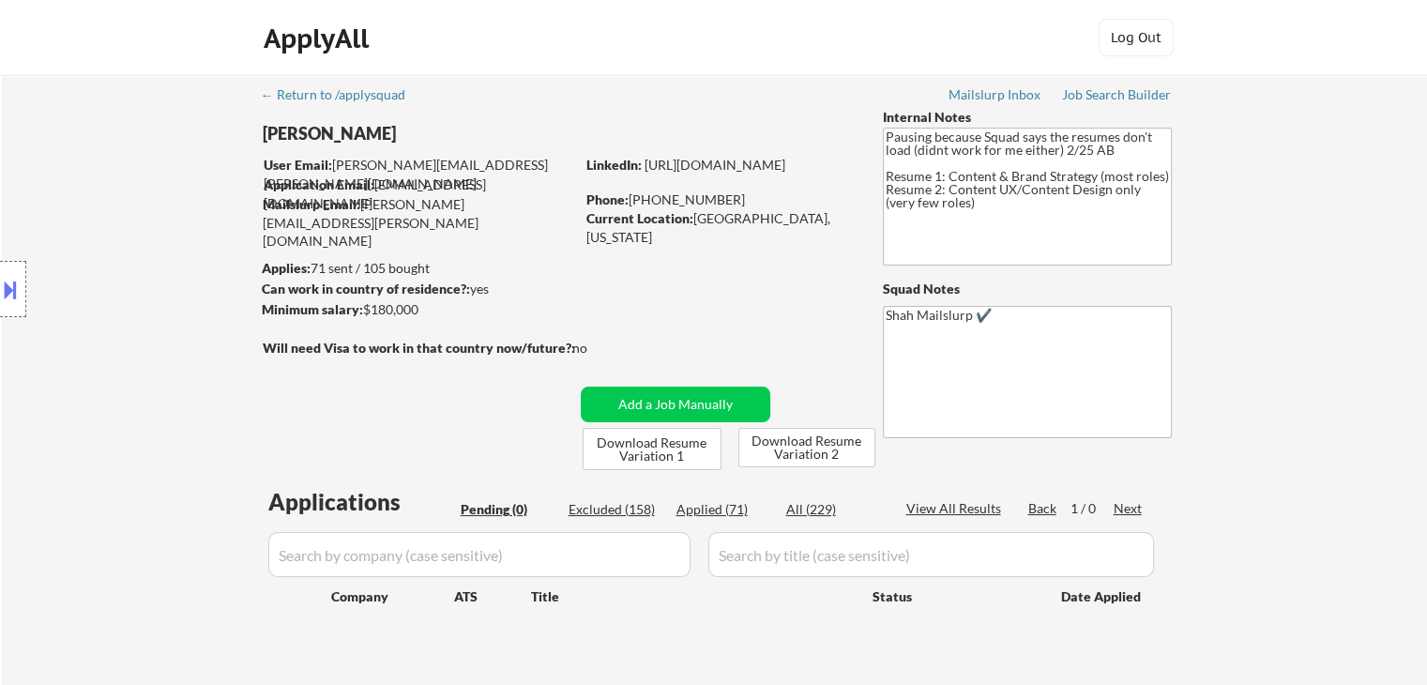
click at [155, 239] on div "Location Inclusions: Charlotte, NC Matthews, NC Mint Hill, NC Pineville, NC Hun…" at bounding box center [168, 289] width 336 height 348
click at [146, 267] on div "Location Inclusions: Charlotte, NC Matthews, NC Mint Hill, NC Pineville, NC Hun…" at bounding box center [168, 289] width 336 height 348
click at [163, 268] on div "Location Inclusions: Charlotte, NC Matthews, NC Mint Hill, NC Pineville, NC Hun…" at bounding box center [168, 289] width 336 height 348
click at [99, 207] on div "Location Inclusions: Charlotte, NC Matthews, NC Mint Hill, NC Pineville, NC Hun…" at bounding box center [168, 289] width 336 height 348
click at [100, 207] on div "Location Inclusions: Charlotte, NC Matthews, NC Mint Hill, NC Pineville, NC Hun…" at bounding box center [168, 289] width 336 height 348
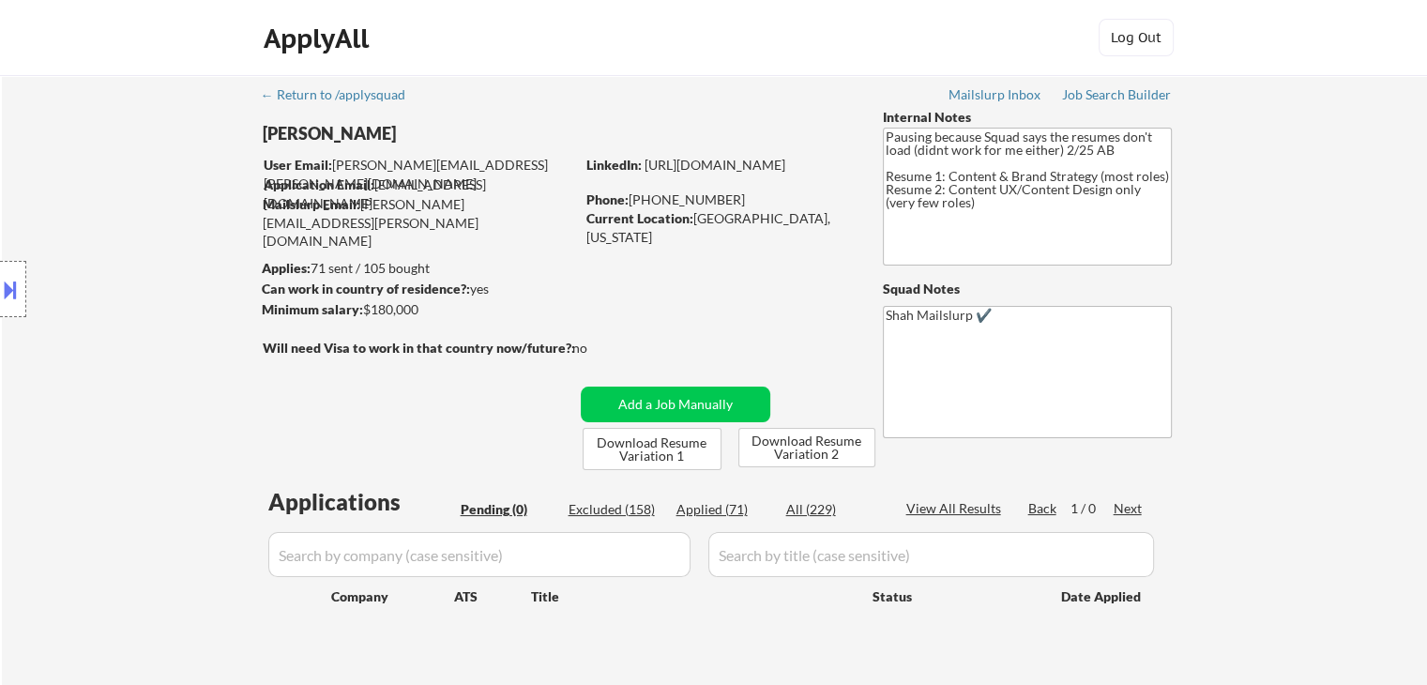
click at [100, 206] on div "Location Inclusions: Charlotte, NC Matthews, NC Mint Hill, NC Pineville, NC Hun…" at bounding box center [168, 289] width 336 height 348
click at [99, 206] on div "Location Inclusions: Charlotte, NC Matthews, NC Mint Hill, NC Pineville, NC Hun…" at bounding box center [168, 289] width 336 height 348
click at [82, 221] on div "Location Inclusions: Charlotte, NC Matthews, NC Mint Hill, NC Pineville, NC Hun…" at bounding box center [168, 289] width 336 height 348
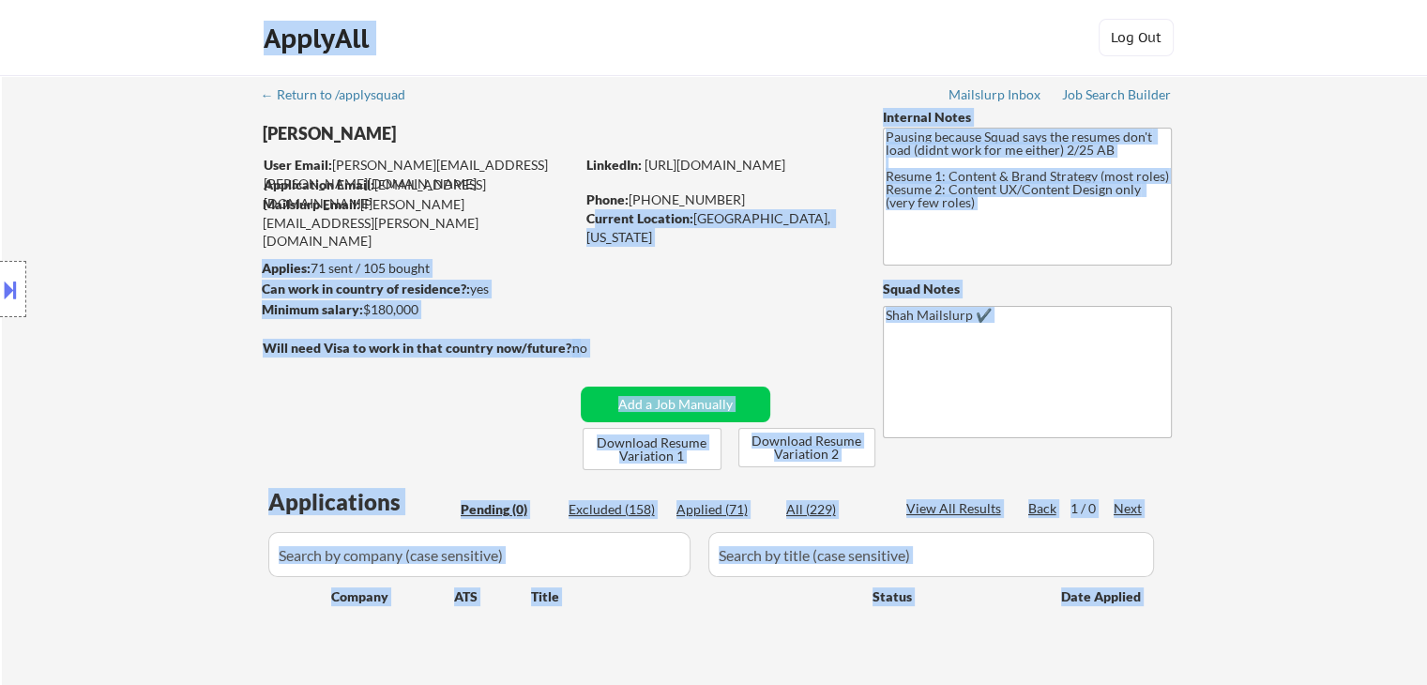
drag, startPoint x: 590, startPoint y: 214, endPoint x: 305, endPoint y: 260, distance: 289.0
click at [305, 260] on body "← Return to /applysquad Mailslurp Inbox Job Search Builder Lori McNabb User Ema…" at bounding box center [713, 342] width 1427 height 685
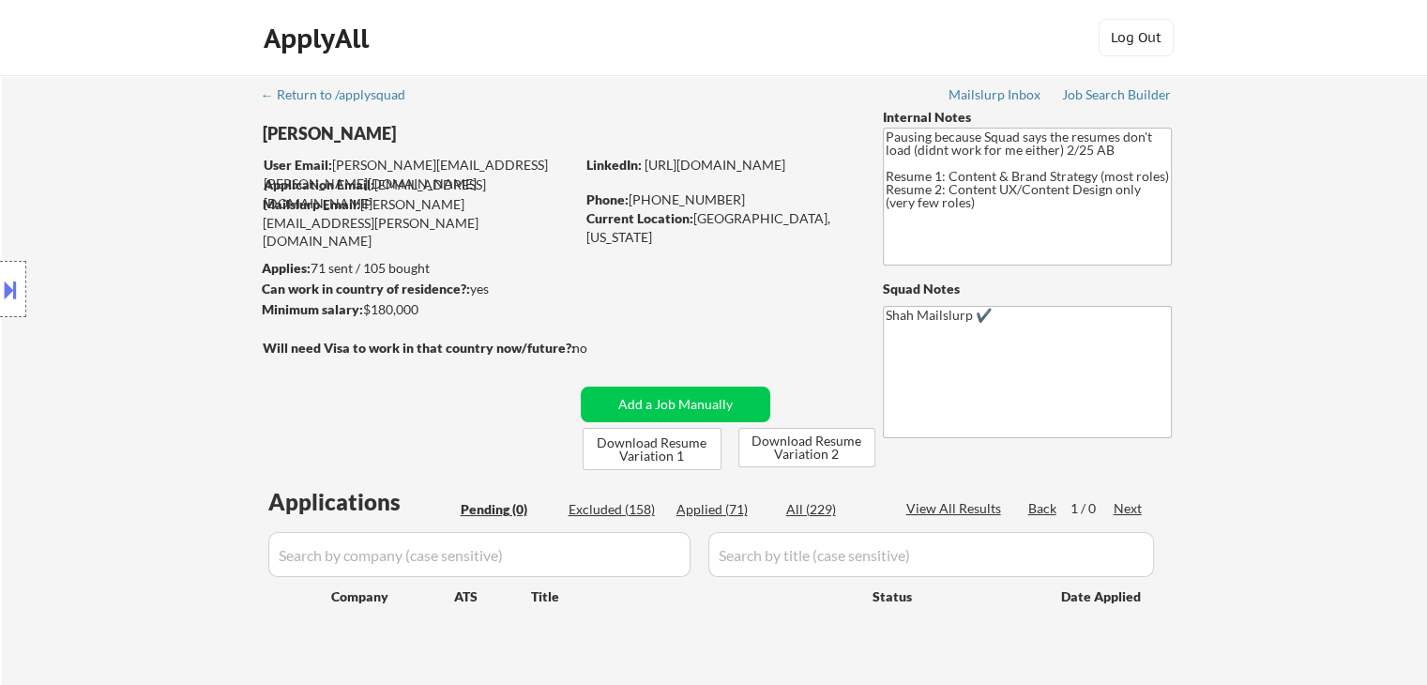
click at [679, 280] on div "← Return to /applysquad Mailslurp Inbox Job Search Builder Lori McNabb User Ema…" at bounding box center [715, 380] width 937 height 611
drag, startPoint x: 183, startPoint y: 288, endPoint x: 240, endPoint y: 281, distance: 57.7
click at [183, 286] on div "Location Inclusions: Charlotte, NC Matthews, NC Mint Hill, NC Pineville, NC Hun…" at bounding box center [168, 289] width 336 height 348
click at [146, 287] on div "Location Inclusions: Charlotte, NC Matthews, NC Mint Hill, NC Pineville, NC Hun…" at bounding box center [168, 289] width 336 height 348
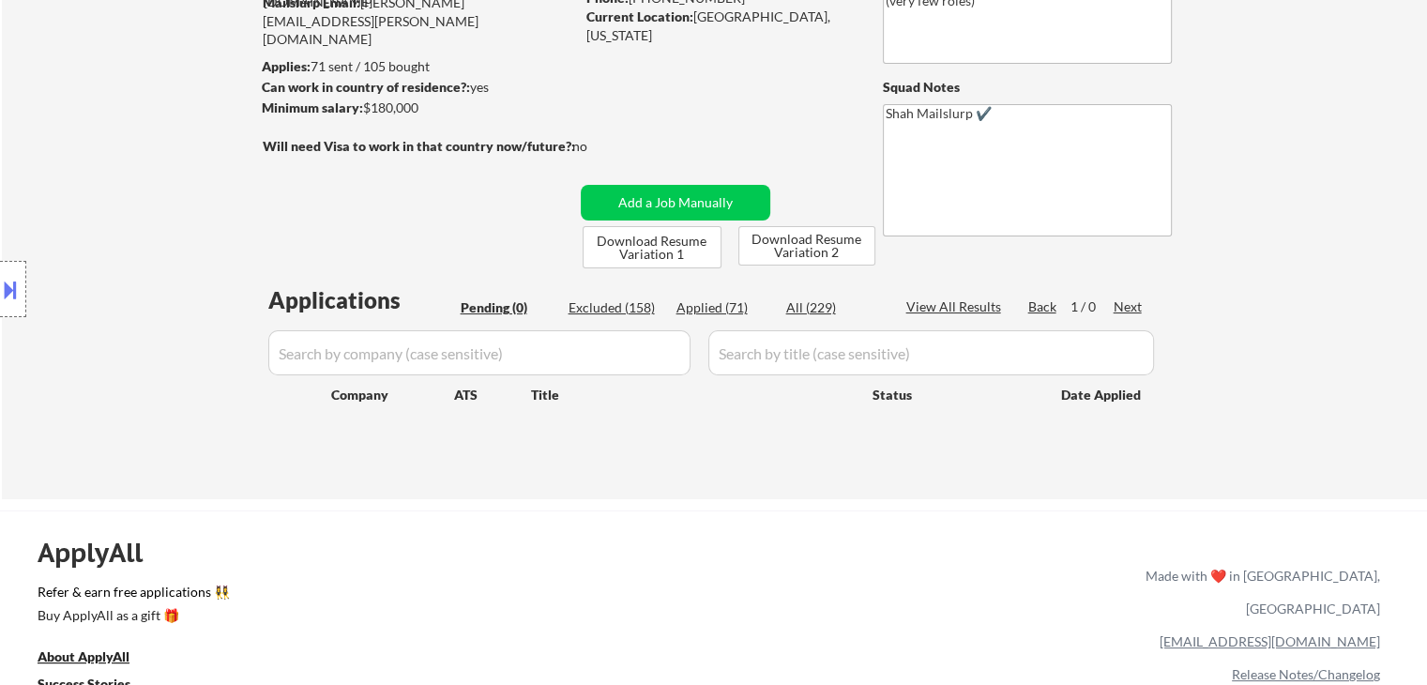
scroll to position [94, 0]
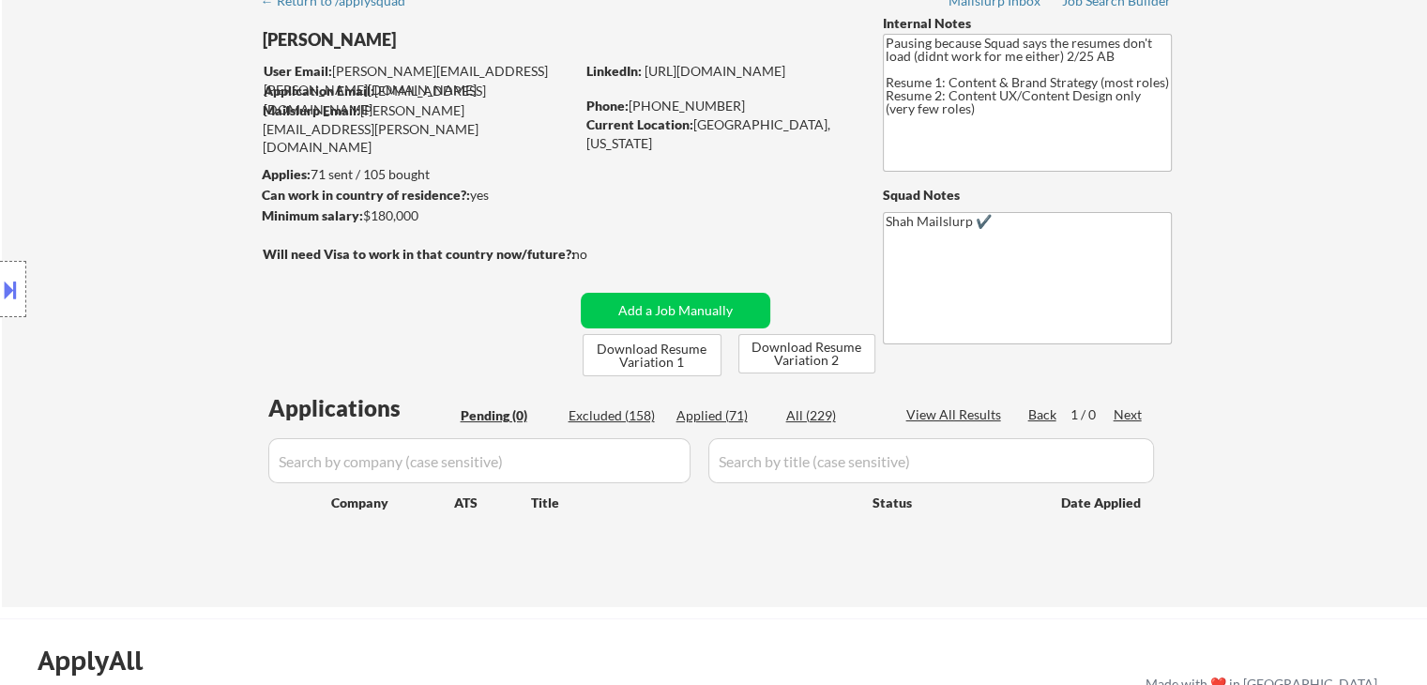
click at [168, 221] on div "Location Inclusions: Charlotte, NC Matthews, NC Mint Hill, NC Pineville, NC Hun…" at bounding box center [168, 289] width 336 height 348
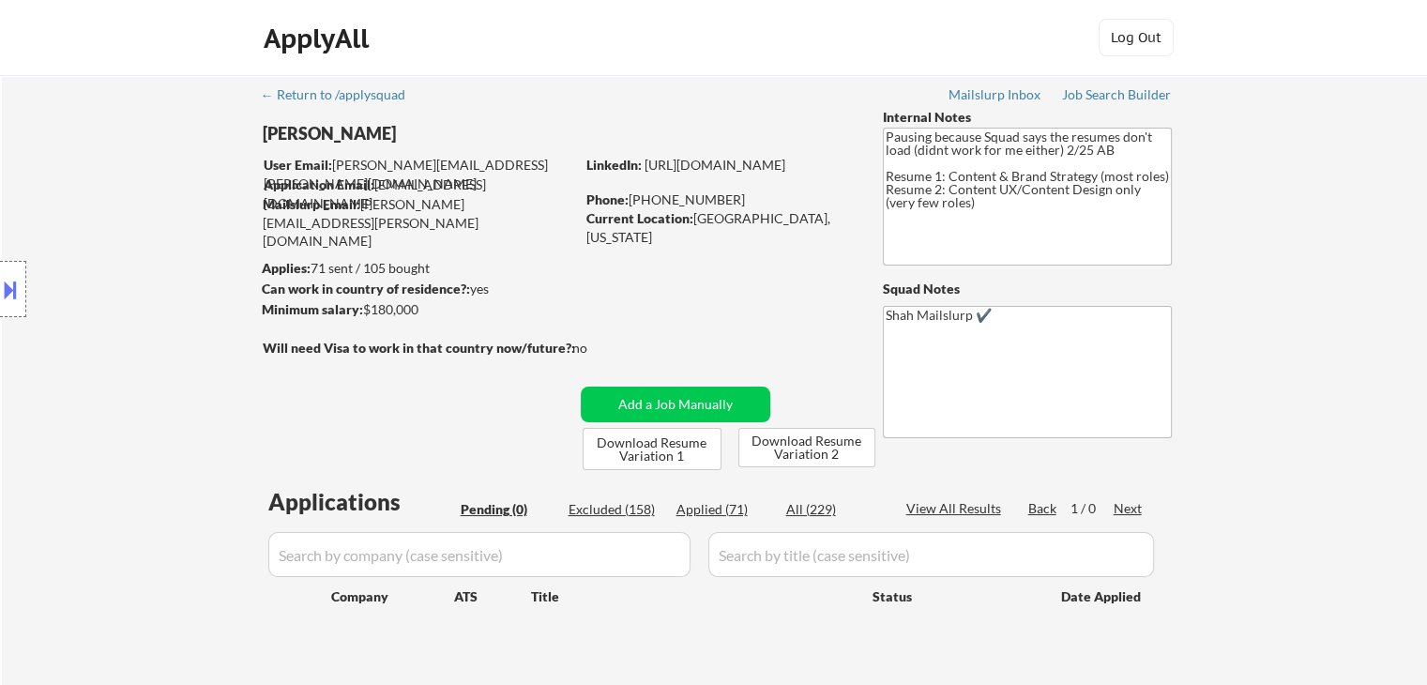
click at [168, 221] on div "Location Inclusions: Charlotte, NC Matthews, NC Mint Hill, NC Pineville, NC Hun…" at bounding box center [168, 289] width 336 height 348
click at [148, 206] on div "Location Inclusions: Charlotte, NC Matthews, NC Mint Hill, NC Pineville, NC Hun…" at bounding box center [168, 289] width 336 height 348
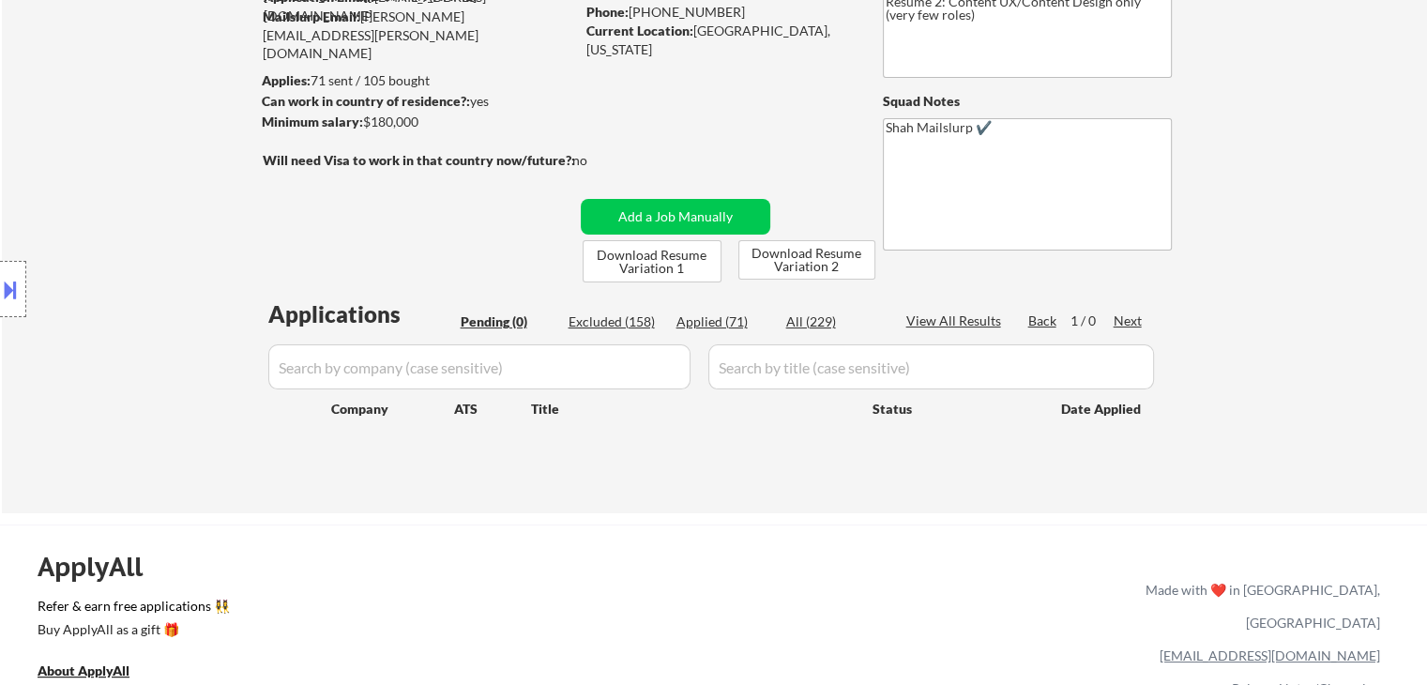
click at [149, 211] on div "Location Inclusions: Charlotte, NC Matthews, NC Mint Hill, NC Pineville, NC Hun…" at bounding box center [168, 289] width 336 height 348
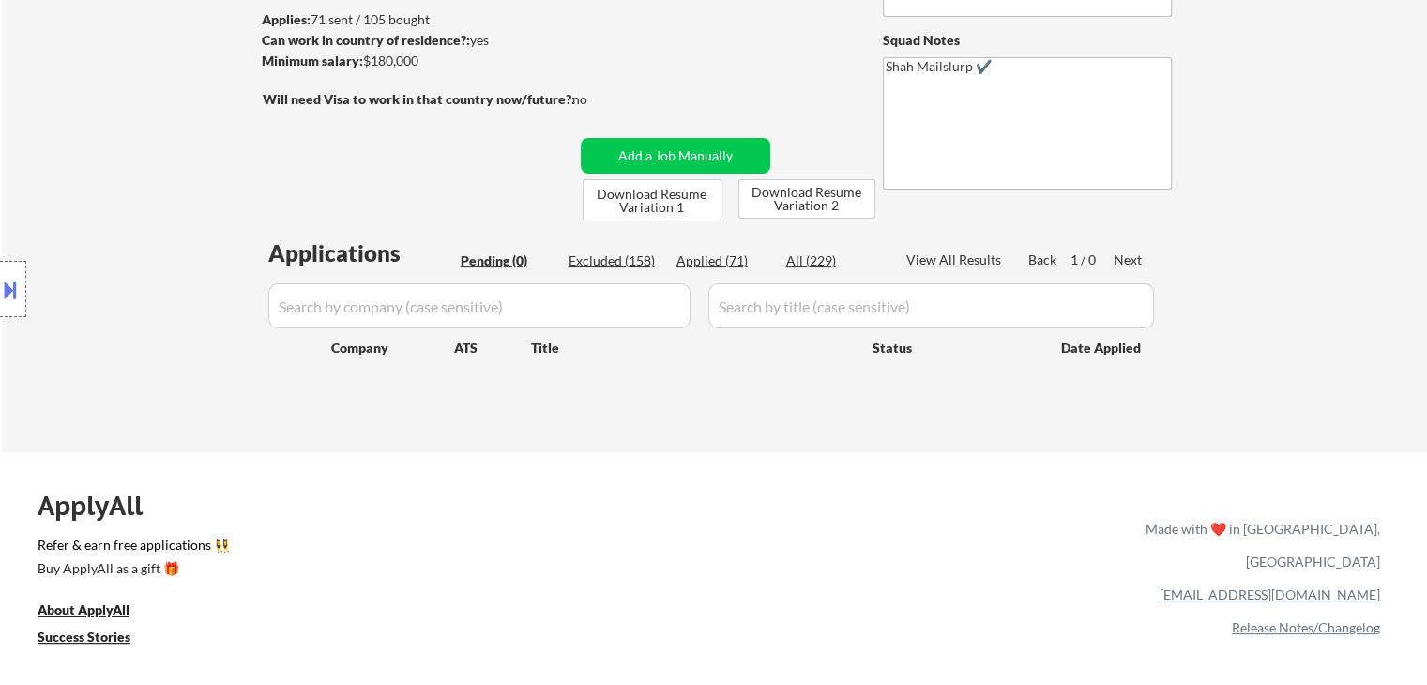
scroll to position [282, 0]
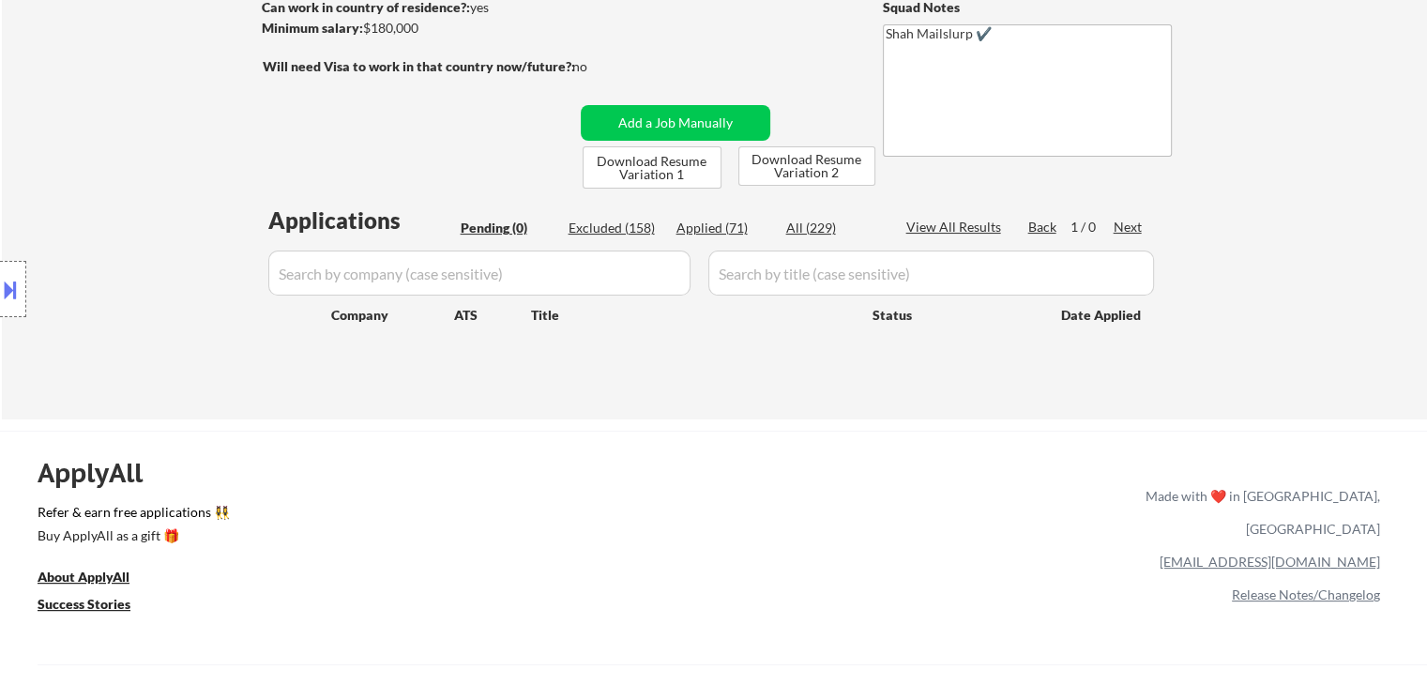
click at [149, 211] on div "Location Inclusions: Charlotte, NC Matthews, NC Mint Hill, NC Pineville, NC Hun…" at bounding box center [168, 289] width 336 height 348
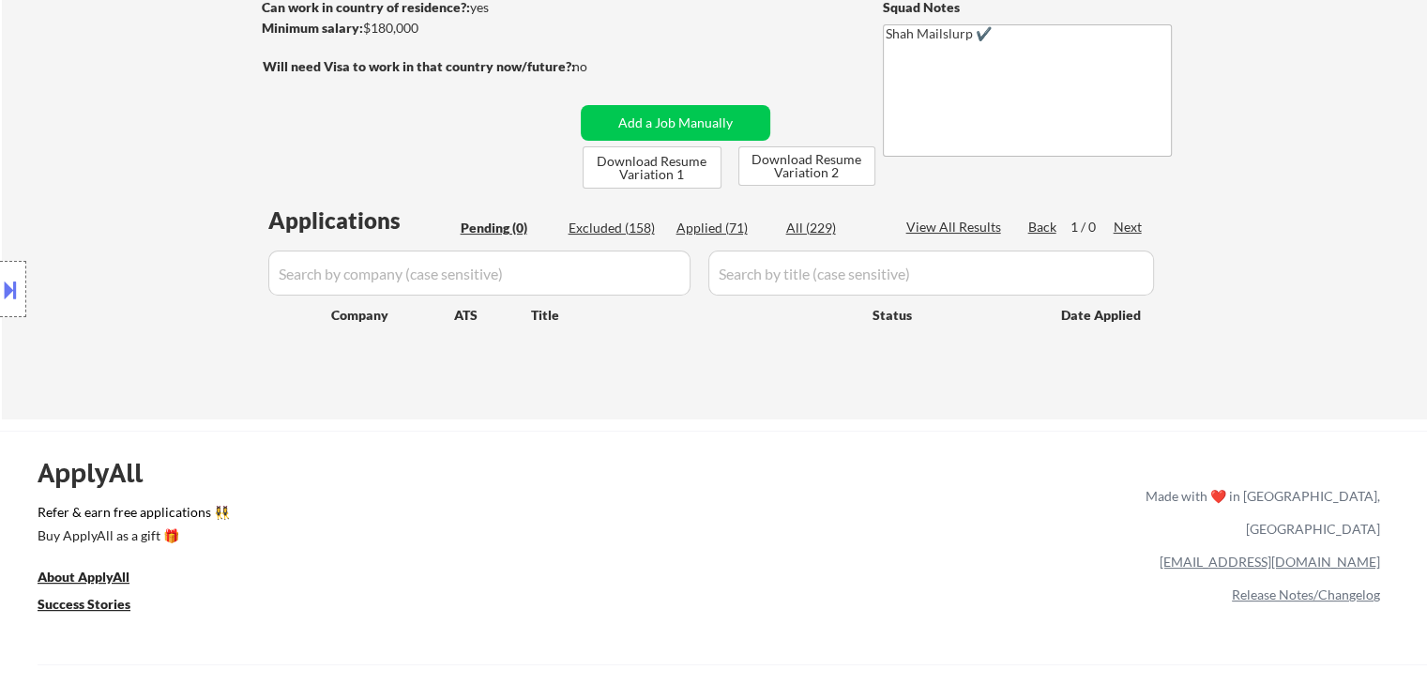
click at [149, 211] on div "Location Inclusions: Charlotte, NC Matthews, NC Mint Hill, NC Pineville, NC Hun…" at bounding box center [168, 289] width 336 height 348
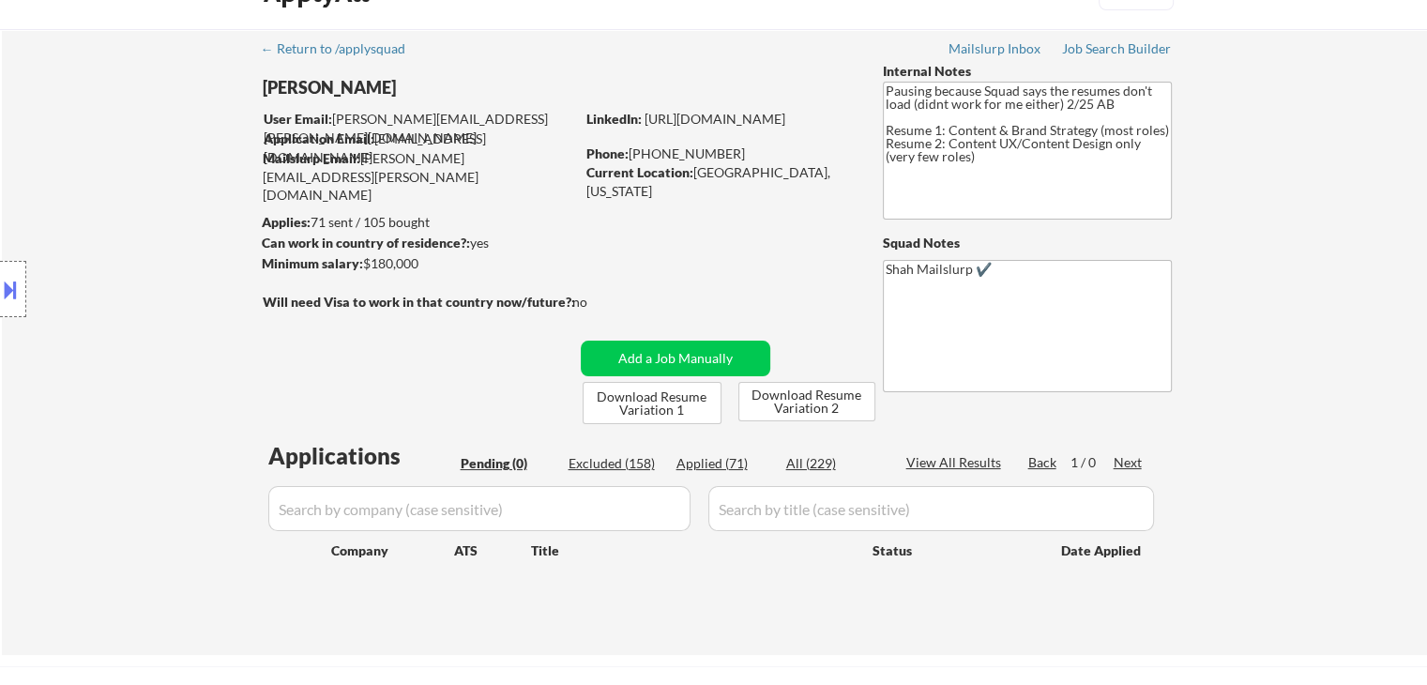
scroll to position [0, 0]
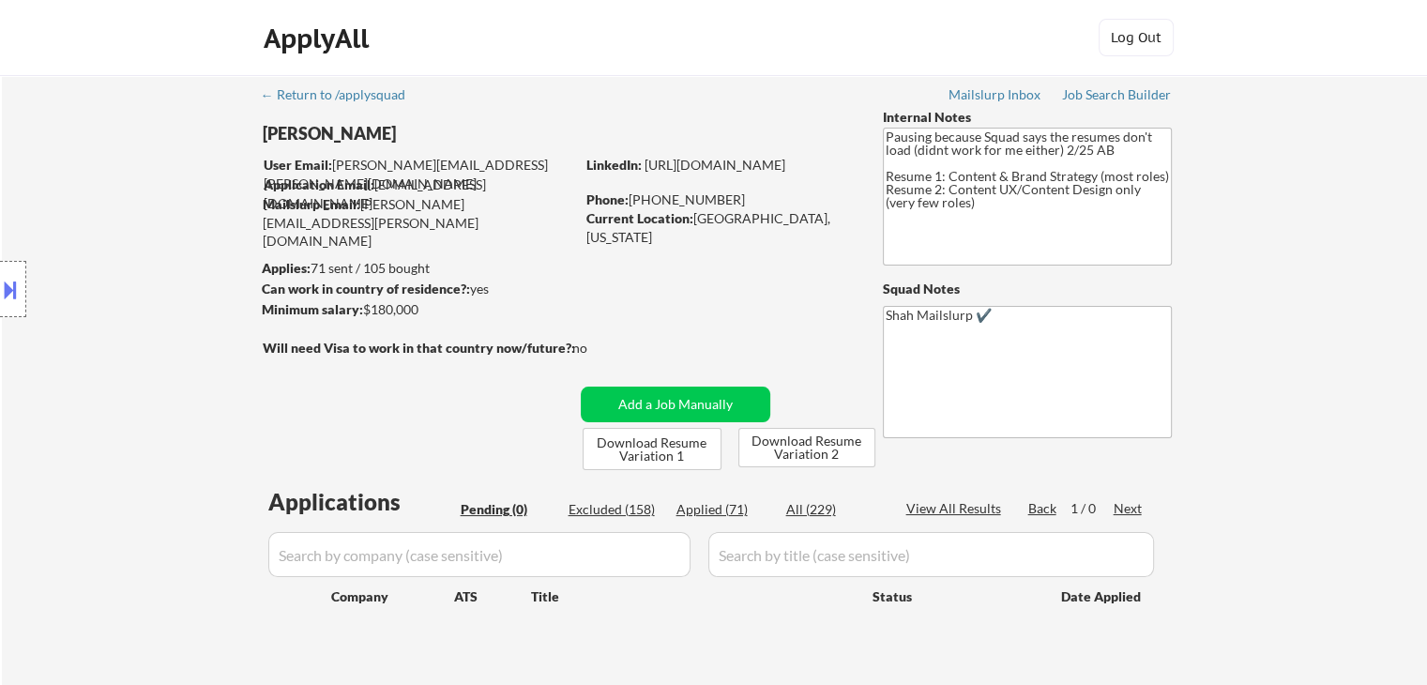
click at [149, 213] on div "Location Inclusions: Charlotte, NC Matthews, NC Mint Hill, NC Pineville, NC Hun…" at bounding box center [168, 289] width 336 height 348
drag, startPoint x: 359, startPoint y: 267, endPoint x: 471, endPoint y: 264, distance: 111.7
click at [471, 264] on div "Applies: 71 sent / 105 bought" at bounding box center [418, 268] width 313 height 19
click at [532, 264] on div "Applies: 71 sent / 105 bought" at bounding box center [418, 268] width 313 height 19
click at [526, 261] on div "Applies: 71 sent / 105 bought" at bounding box center [418, 268] width 313 height 19
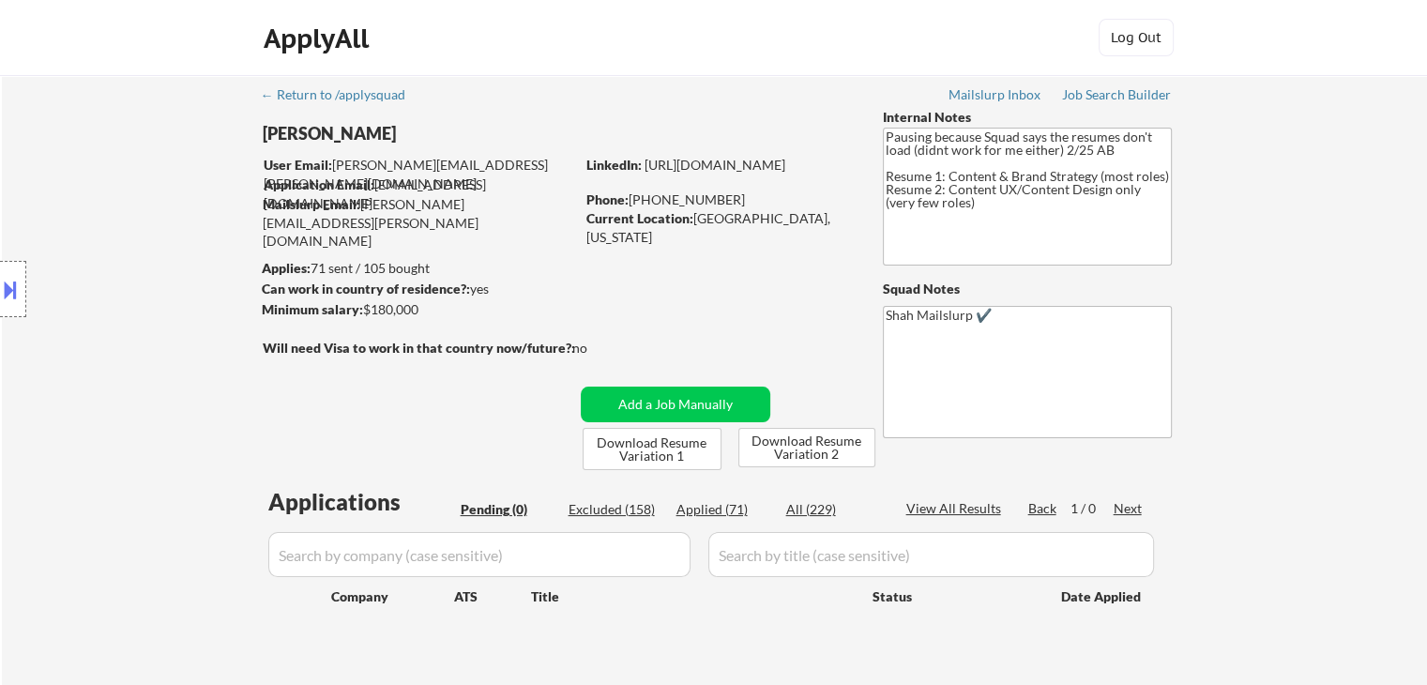
click at [526, 261] on div "Applies: 71 sent / 105 bought" at bounding box center [418, 268] width 313 height 19
